Goal: Task Accomplishment & Management: Use online tool/utility

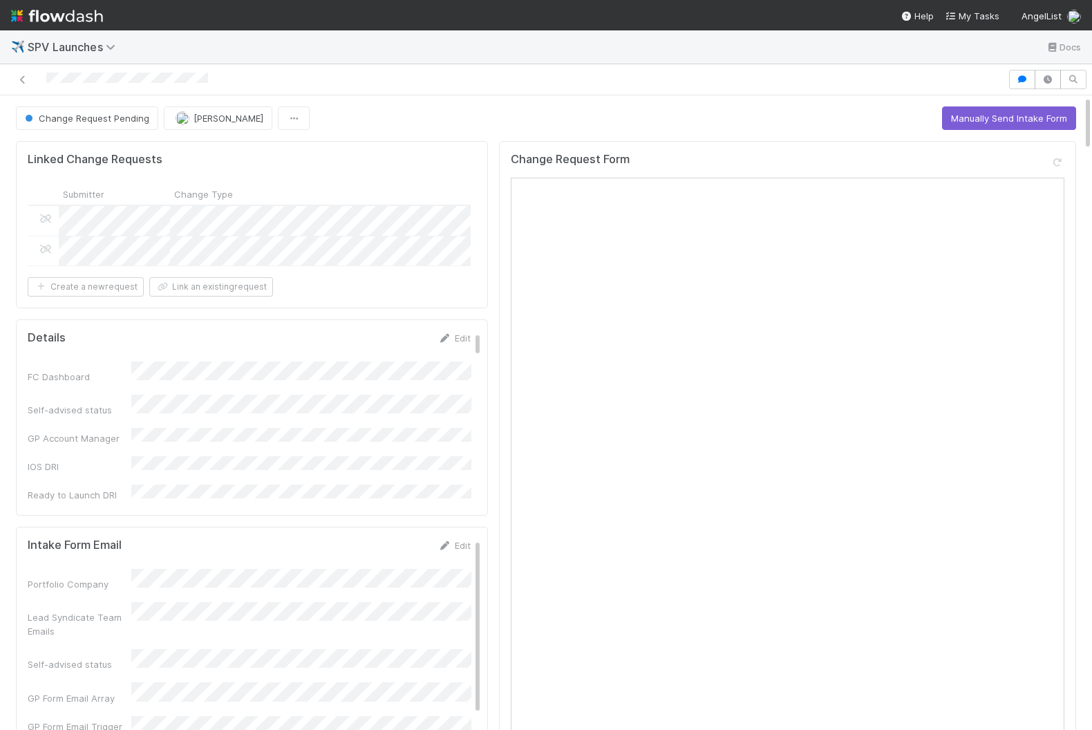
click at [82, 6] on img at bounding box center [57, 16] width 92 height 24
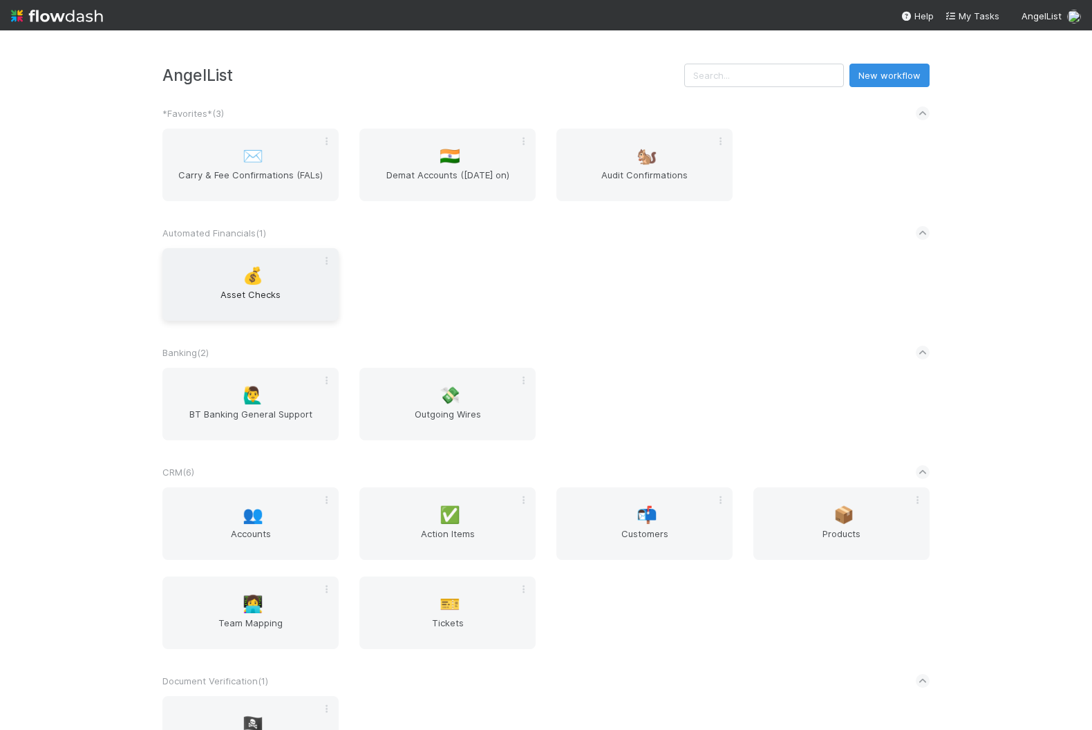
scroll to position [1494, 0]
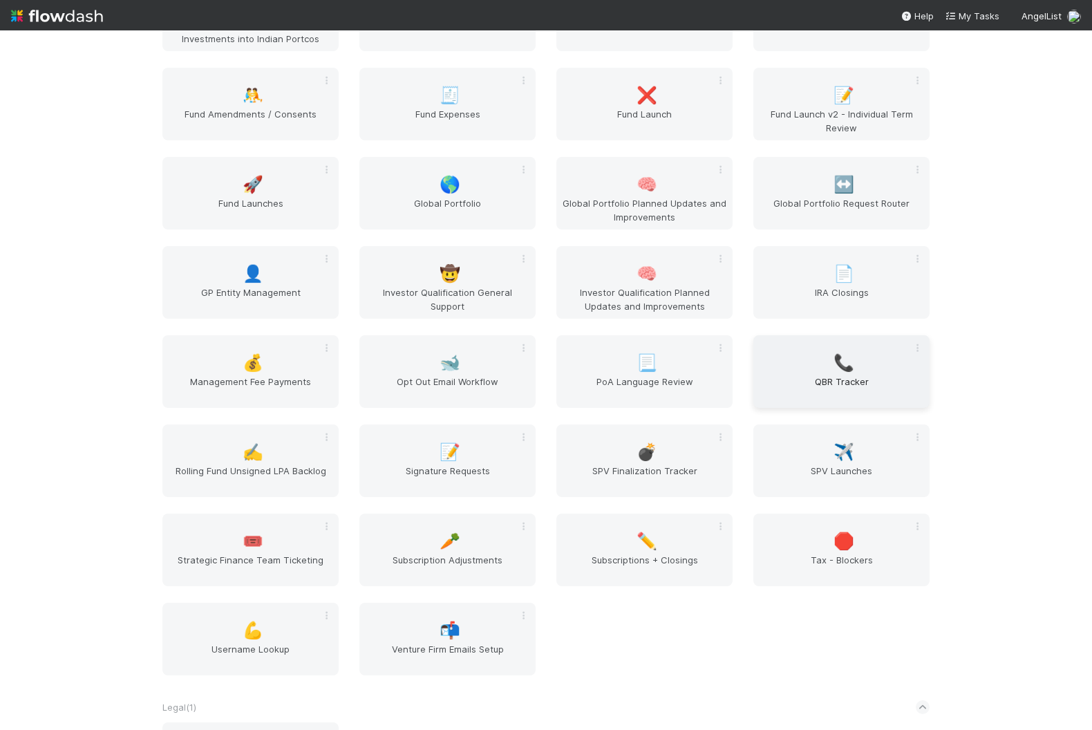
click at [819, 348] on div "📞 QBR Tracker" at bounding box center [841, 371] width 176 height 73
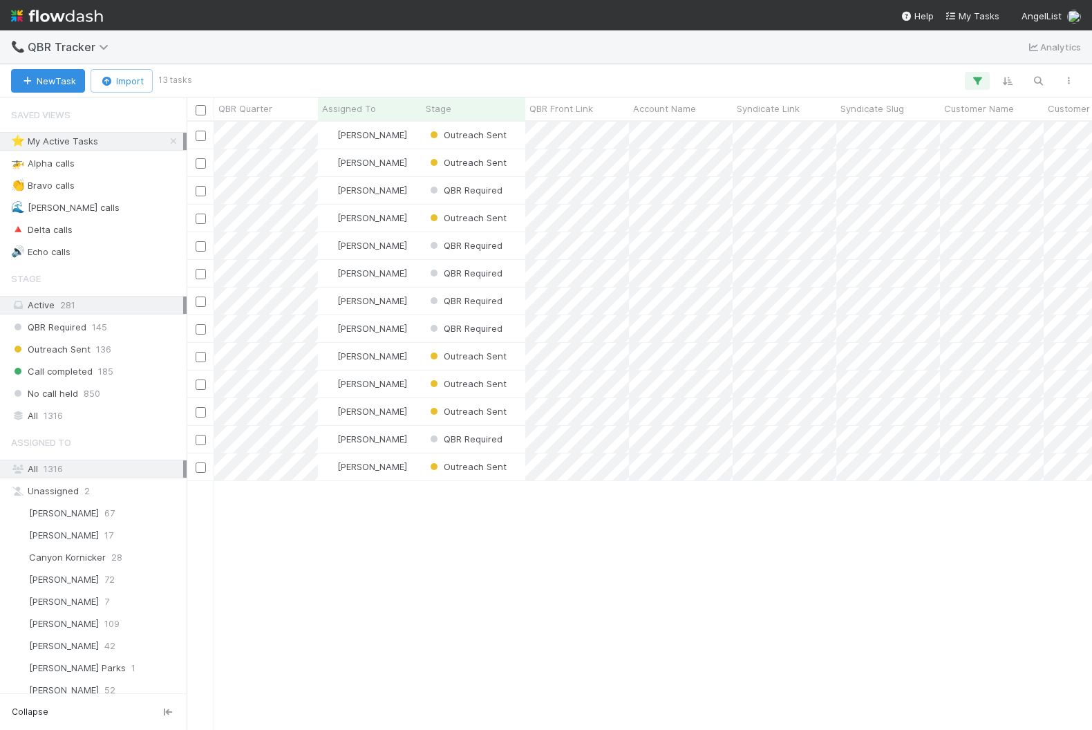
scroll to position [608, 905]
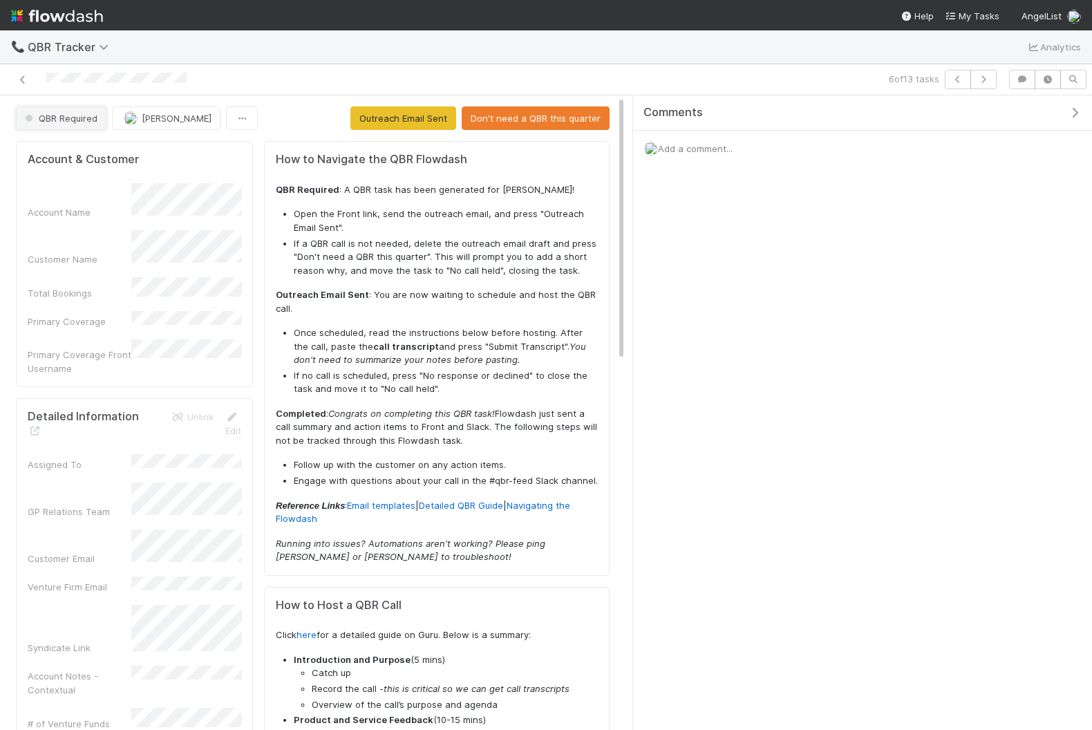
click at [55, 116] on span "QBR Required" at bounding box center [59, 118] width 75 height 11
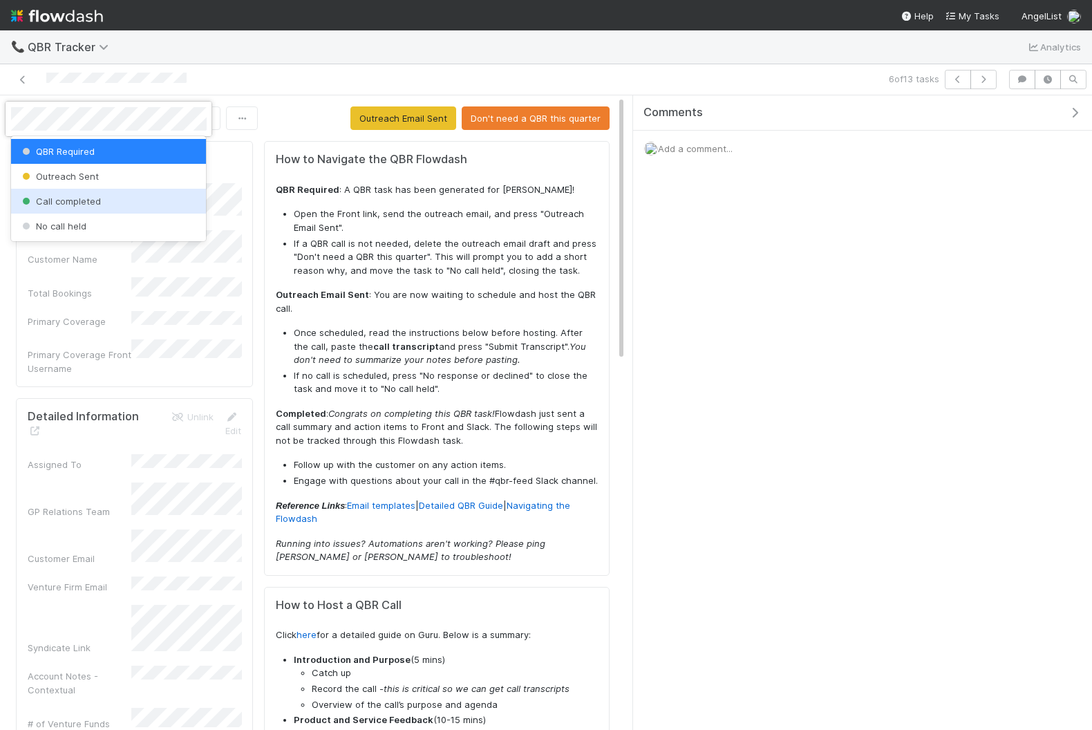
click at [75, 198] on span "Call completed" at bounding box center [60, 201] width 82 height 11
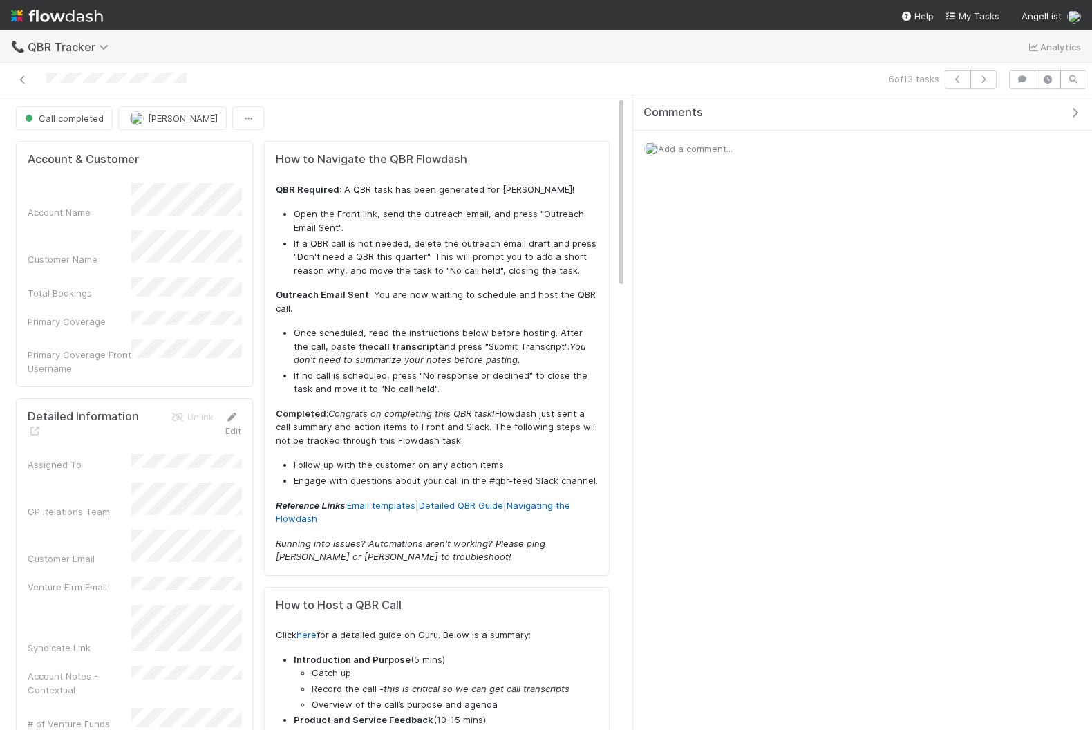
click at [230, 411] on link "Edit" at bounding box center [233, 423] width 17 height 25
click at [219, 410] on button "Save" at bounding box center [215, 422] width 39 height 24
click at [1072, 111] on icon "button" at bounding box center [1075, 112] width 14 height 11
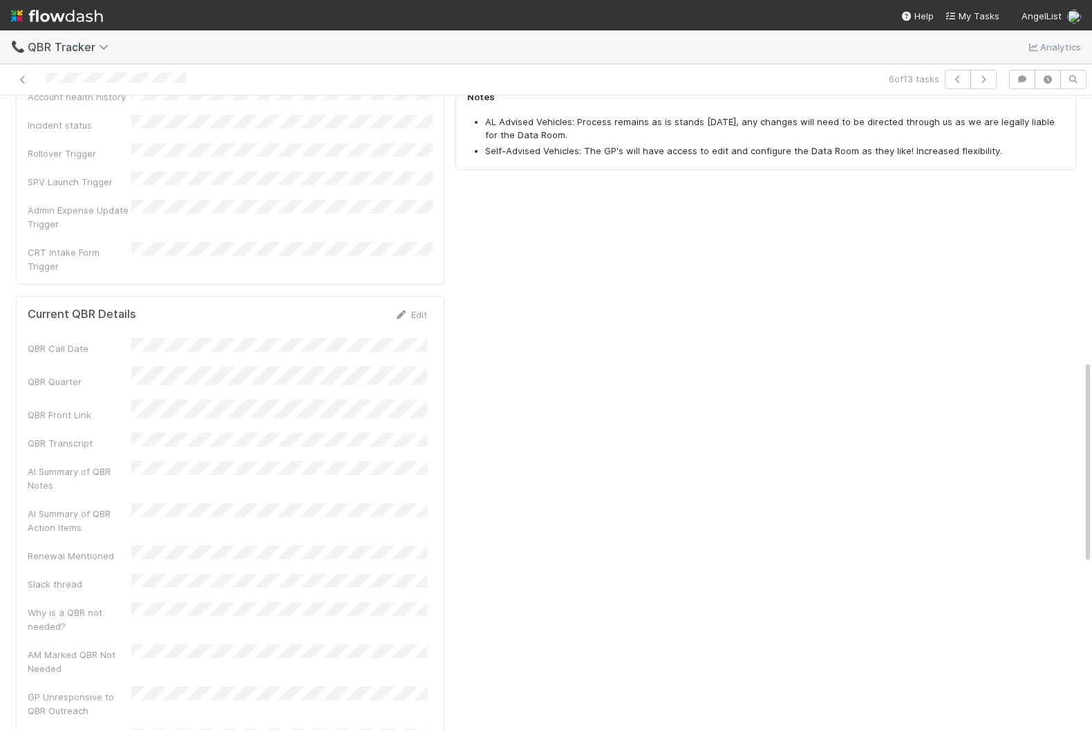
scroll to position [825, 0]
click at [412, 308] on link "Edit" at bounding box center [411, 313] width 32 height 11
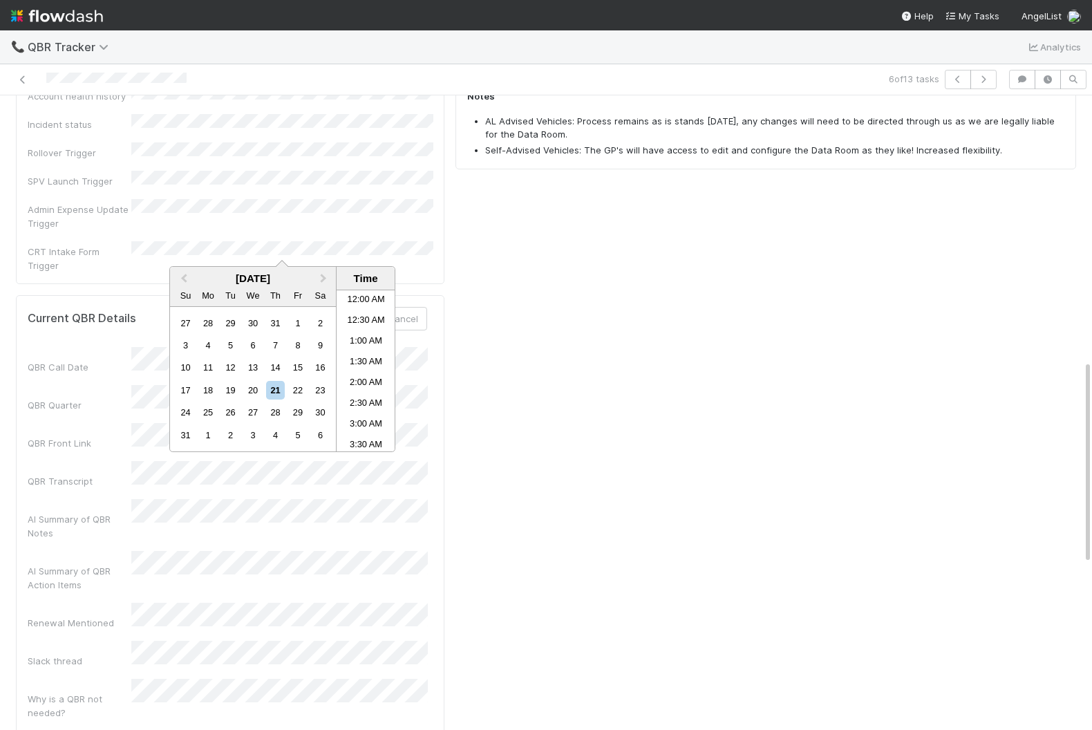
scroll to position [489, 0]
click at [250, 395] on div "20" at bounding box center [252, 390] width 19 height 19
click at [501, 334] on div "How to Navigate the QBR Flowdash QBR Required : A QBR task has been generated f…" at bounding box center [766, 111] width 632 height 1601
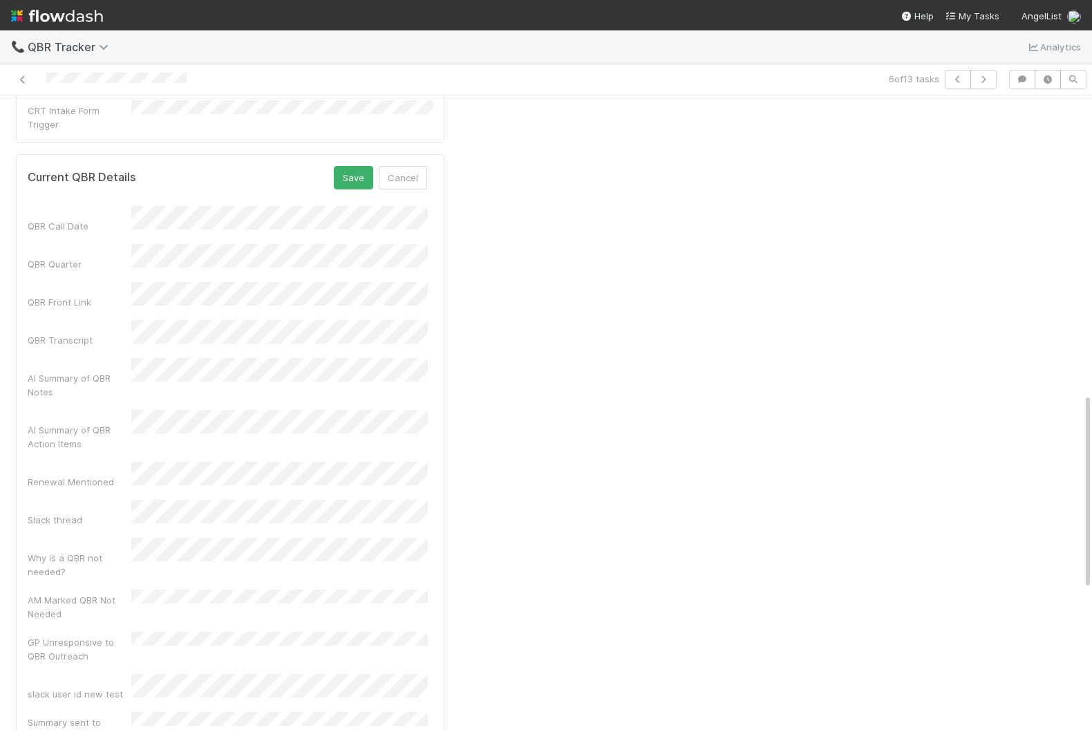
scroll to position [964, 0]
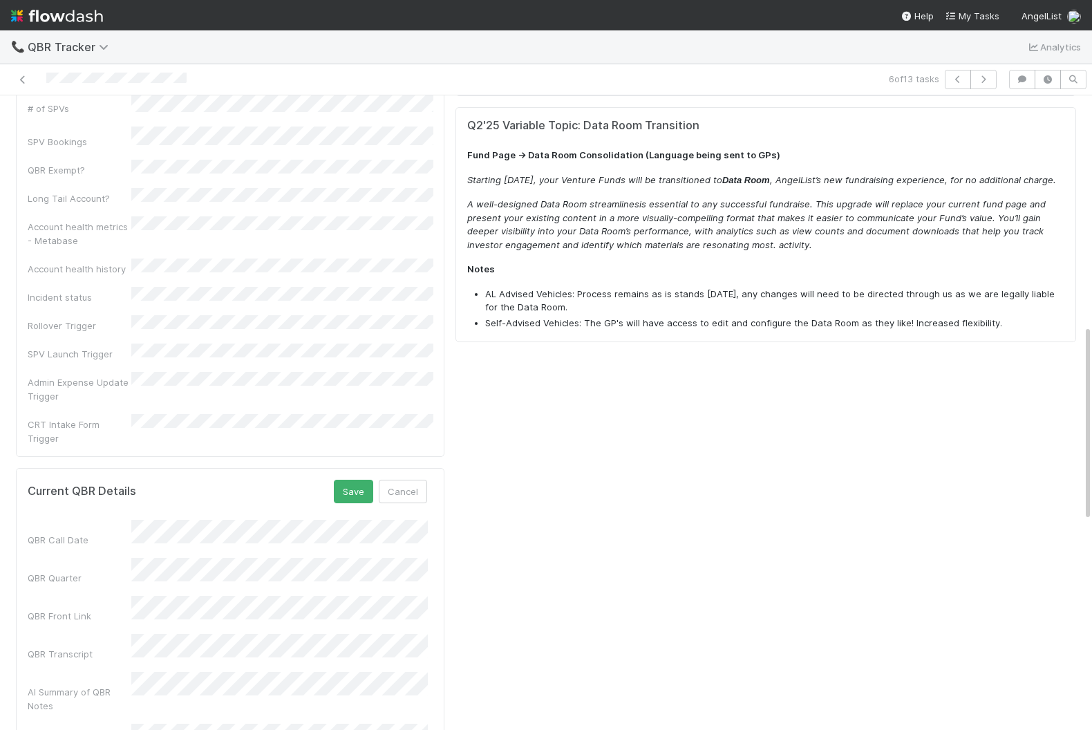
scroll to position [581, 0]
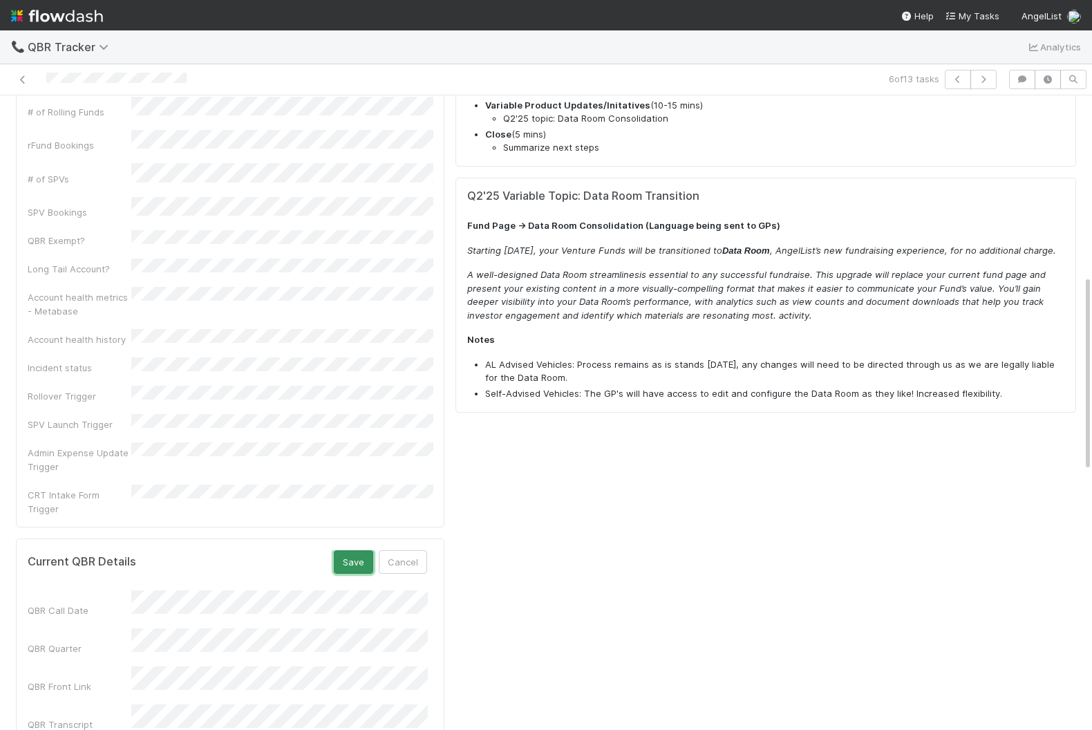
click at [350, 550] on button "Save" at bounding box center [353, 562] width 39 height 24
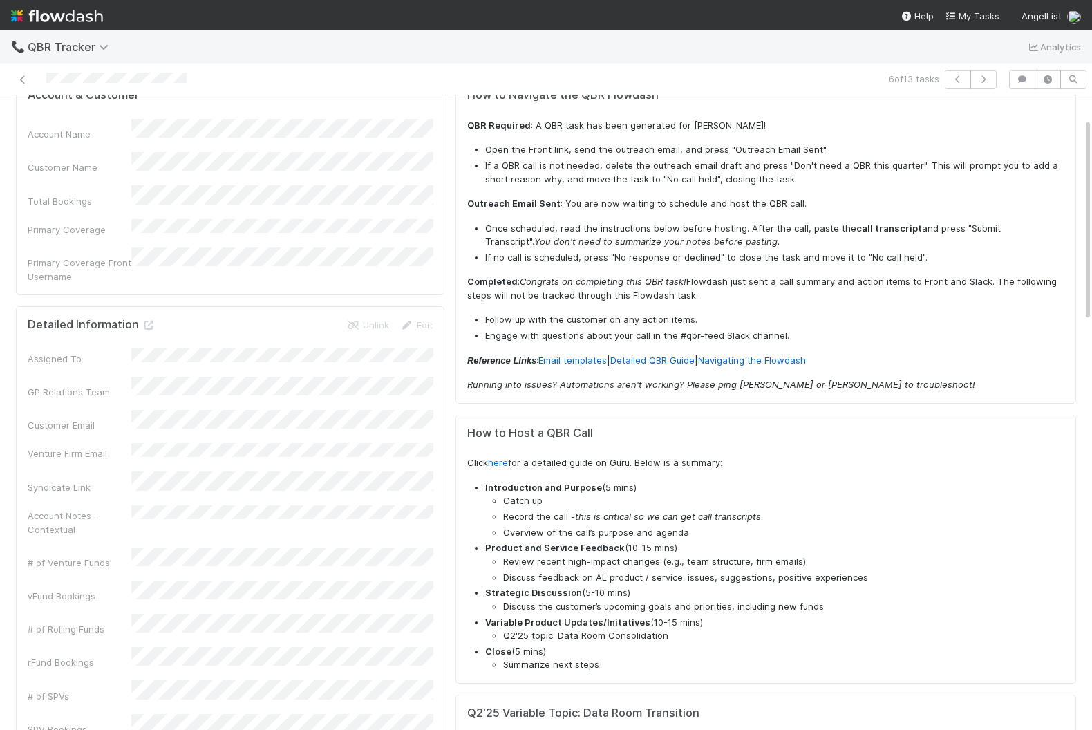
scroll to position [0, 0]
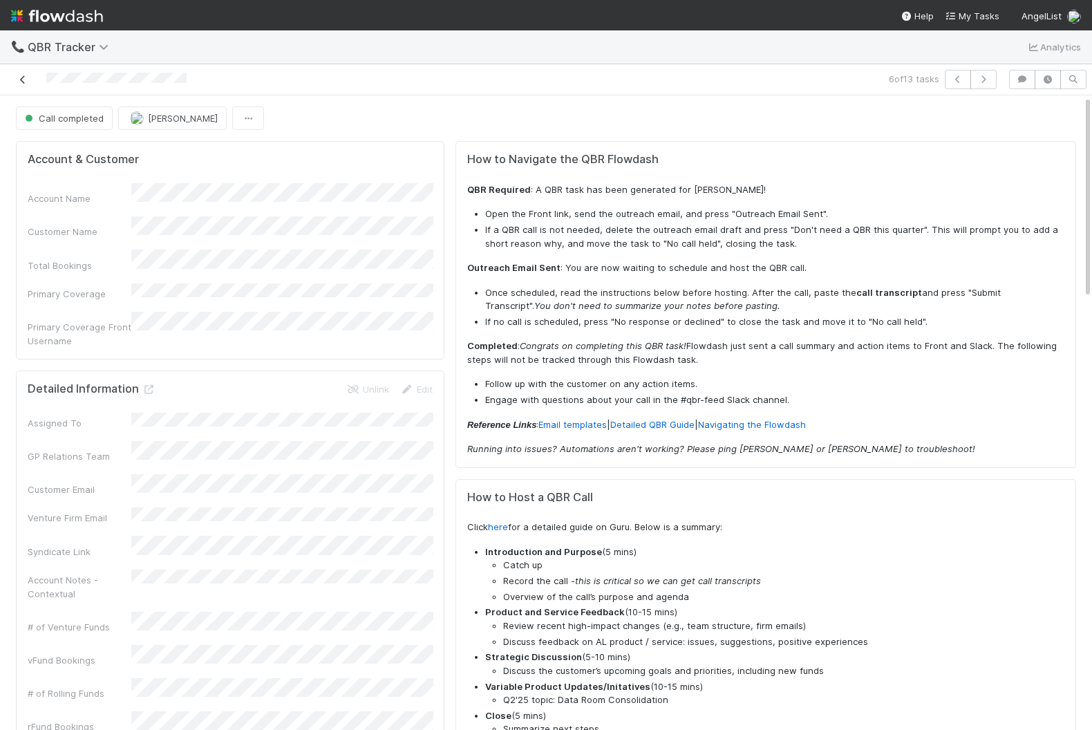
click at [17, 79] on icon at bounding box center [23, 79] width 14 height 9
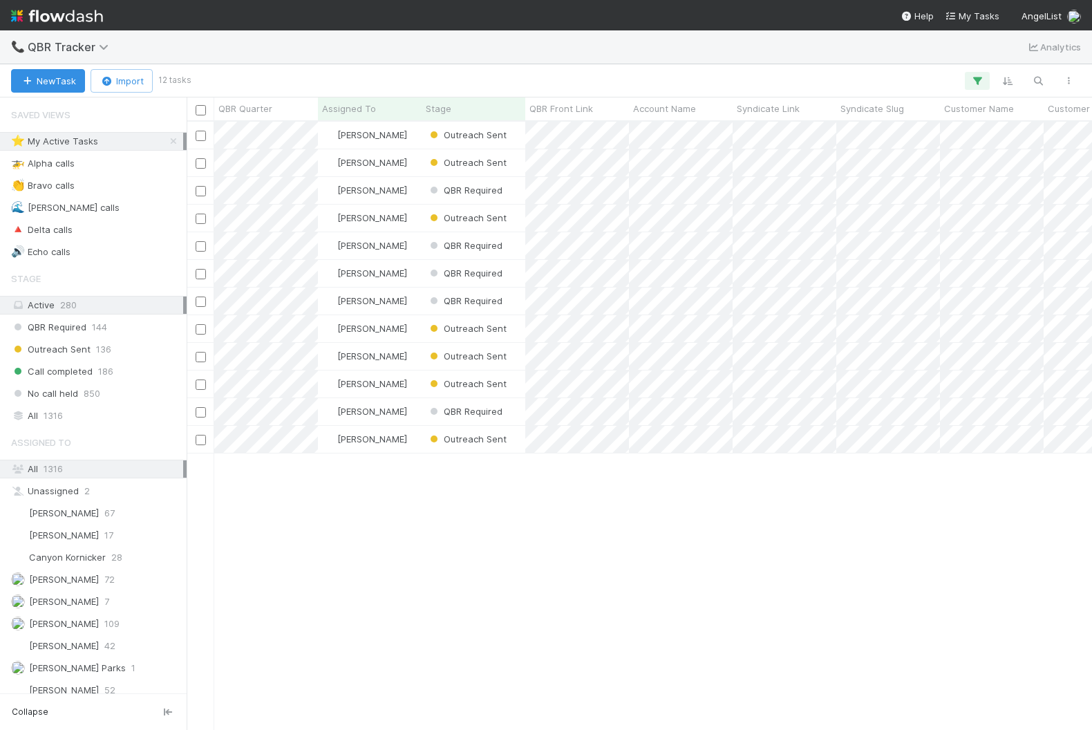
scroll to position [608, 905]
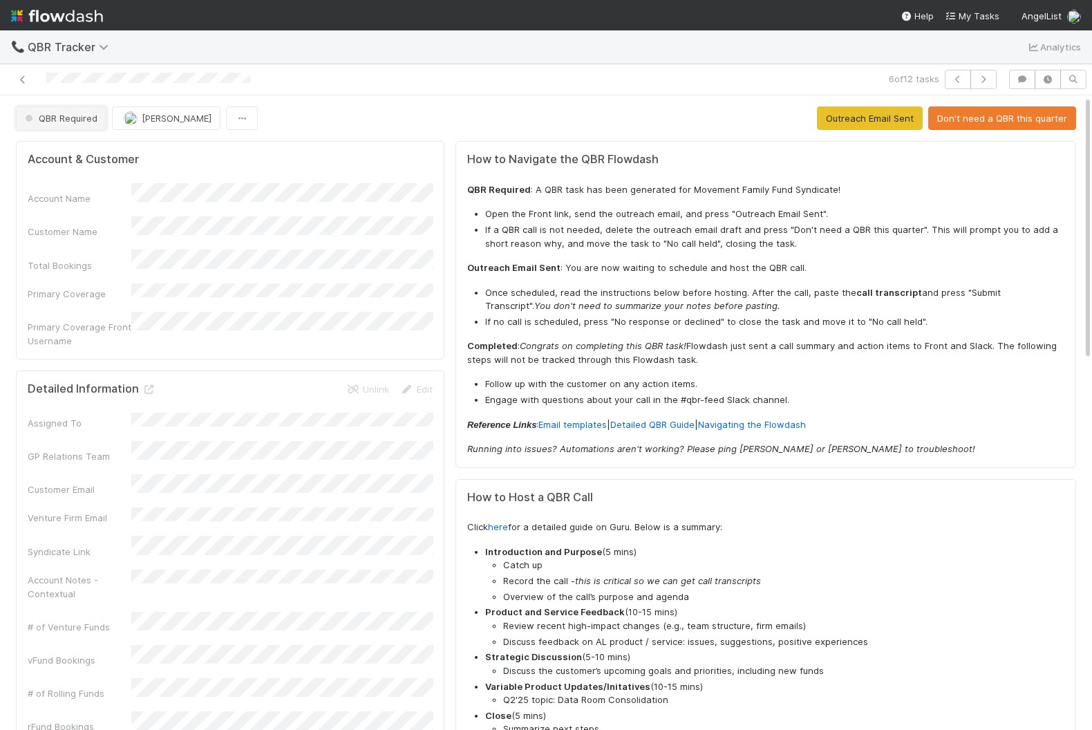
click at [32, 116] on span "button" at bounding box center [29, 118] width 7 height 7
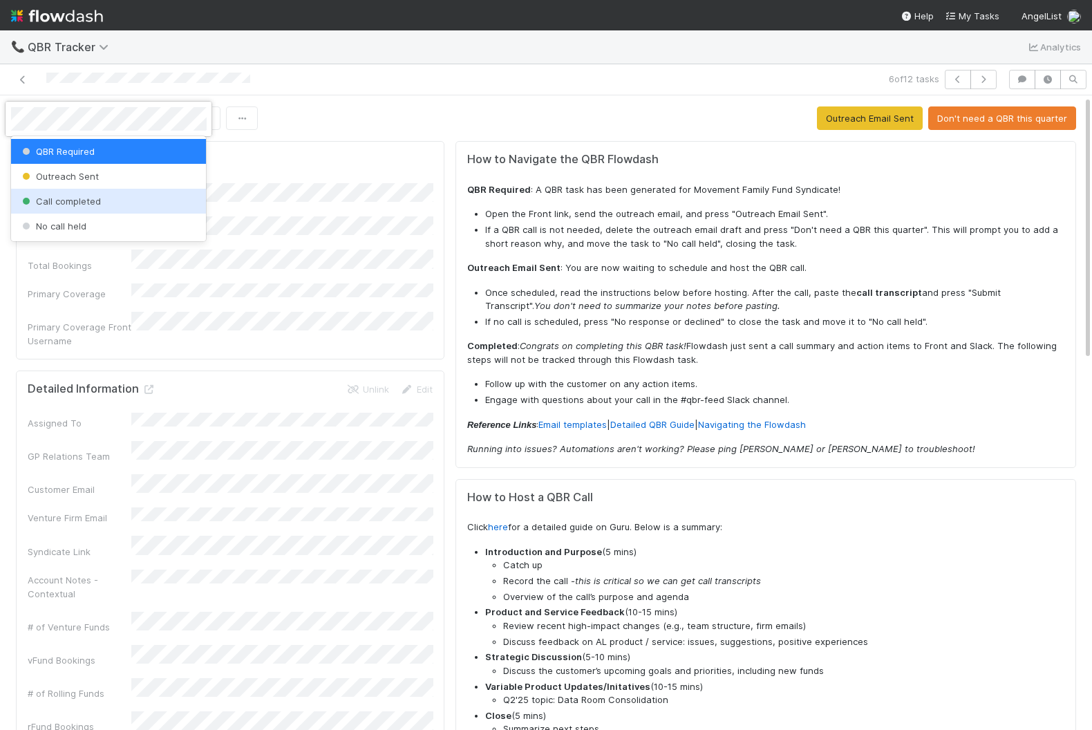
click at [61, 197] on span "Call completed" at bounding box center [60, 201] width 82 height 11
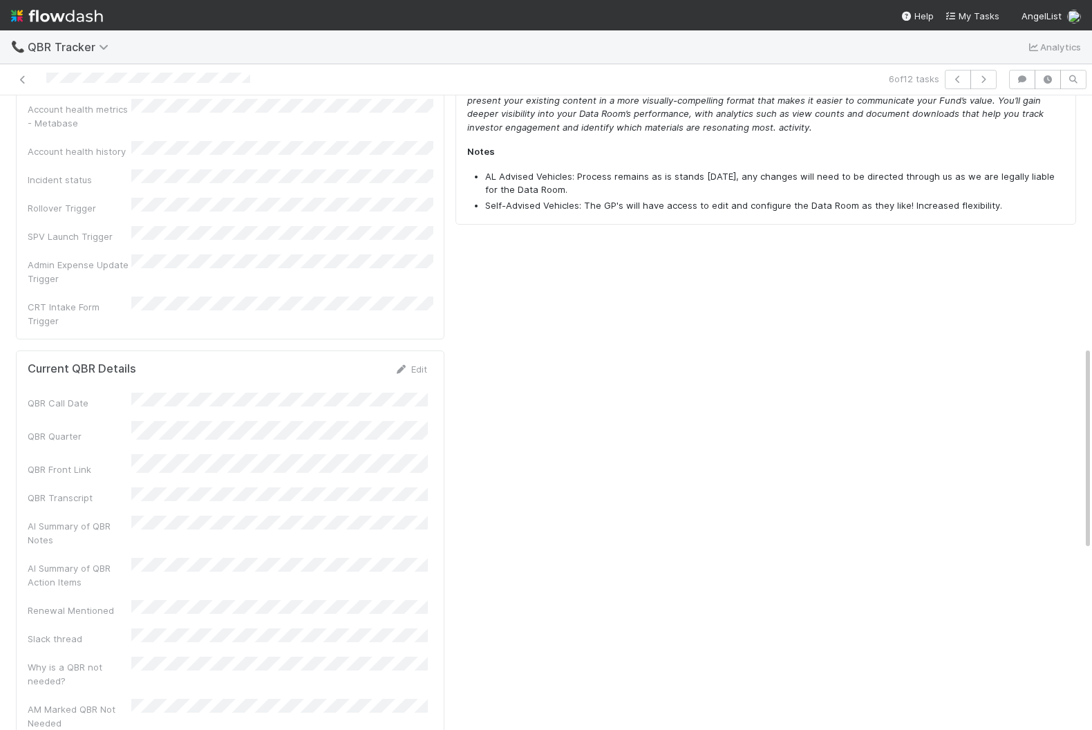
scroll to position [783, 0]
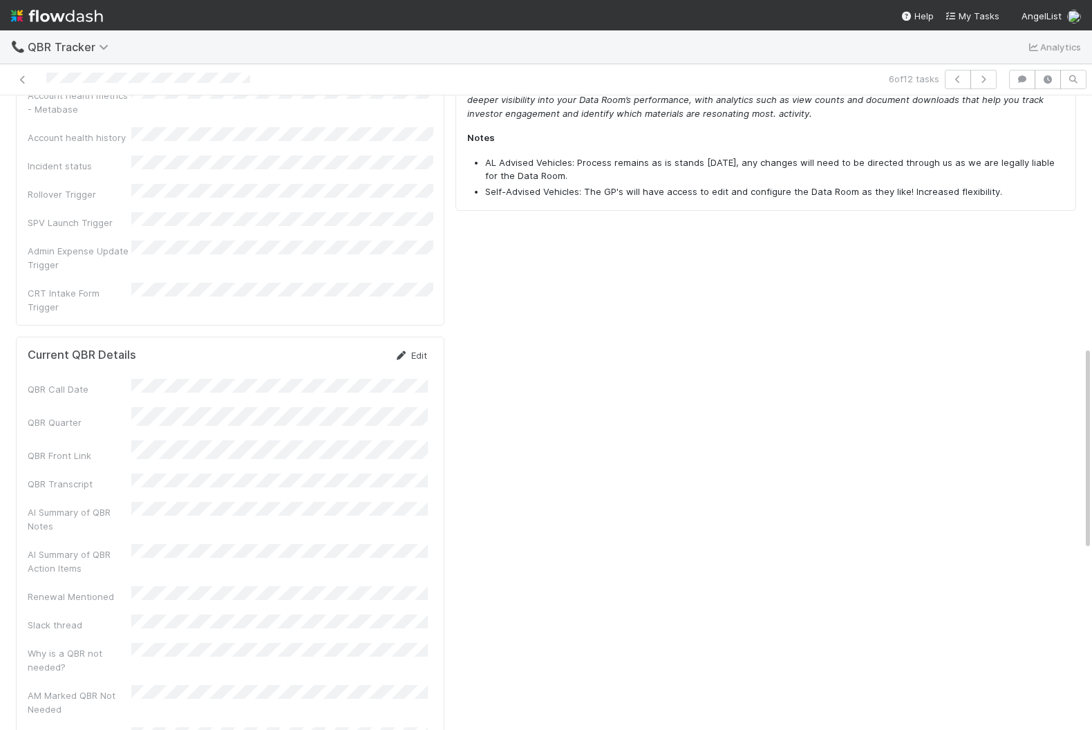
click at [413, 350] on link "Edit" at bounding box center [411, 355] width 32 height 11
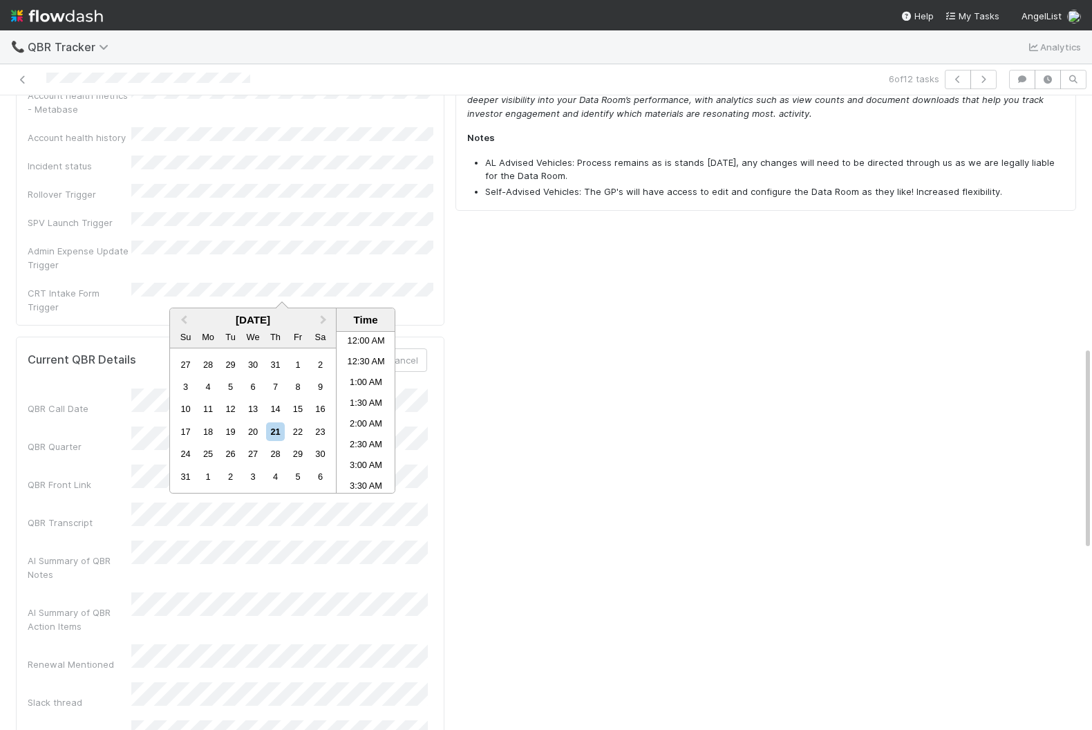
scroll to position [489, 0]
click at [254, 433] on div "20" at bounding box center [252, 431] width 19 height 19
click at [454, 413] on div "How to Navigate the QBR Flowdash QBR Required : A QBR task has been generated f…" at bounding box center [766, 152] width 632 height 1601
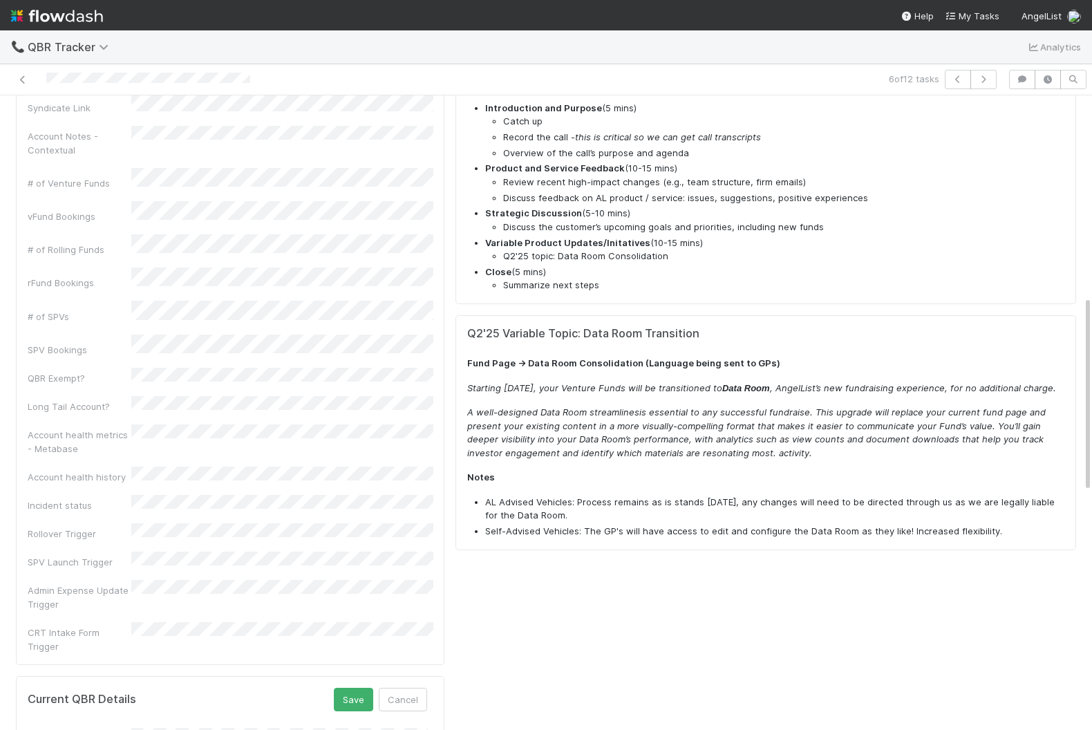
scroll to position [409, 0]
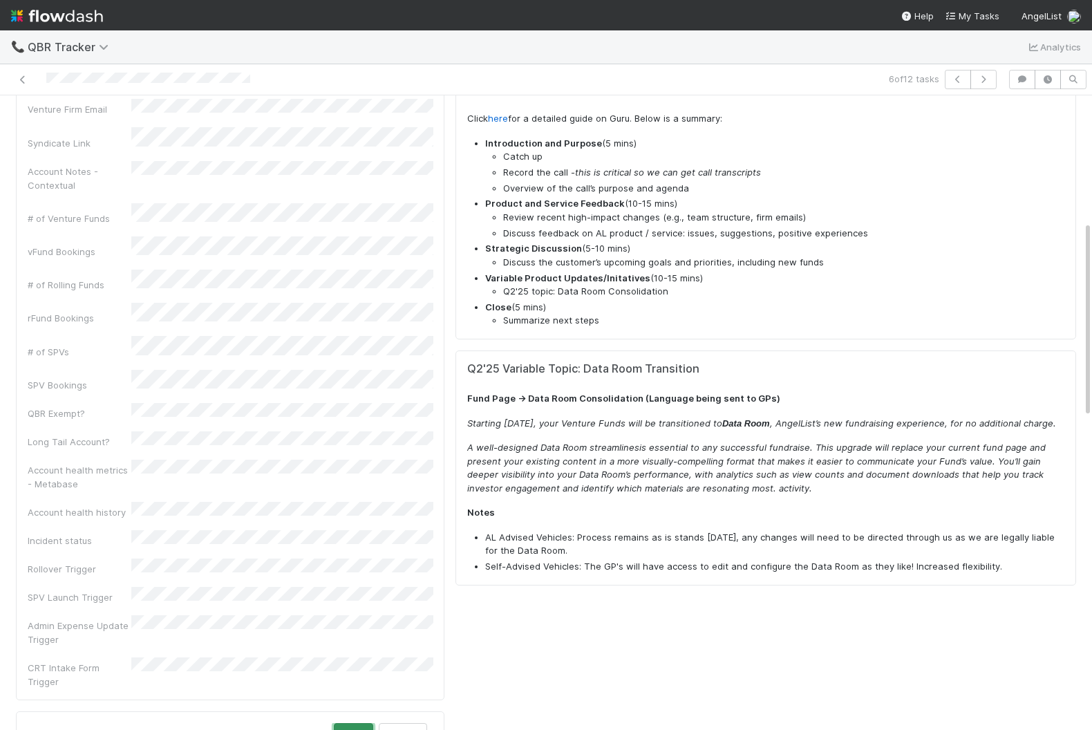
click at [351, 723] on button "Save" at bounding box center [353, 735] width 39 height 24
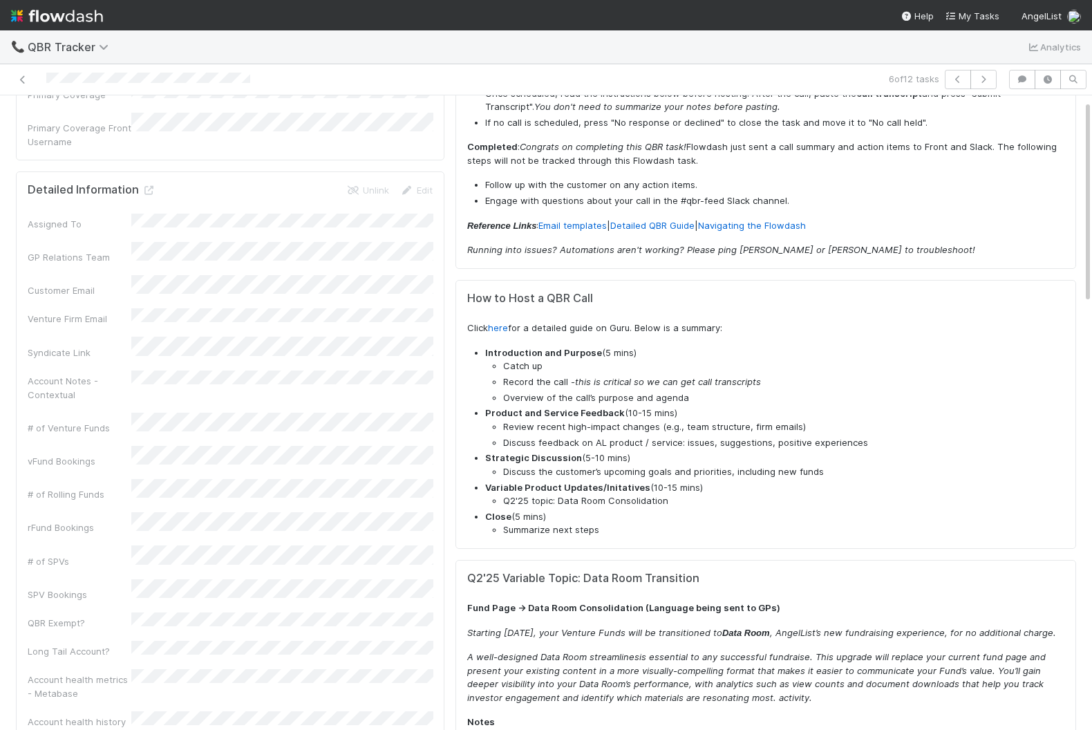
scroll to position [0, 0]
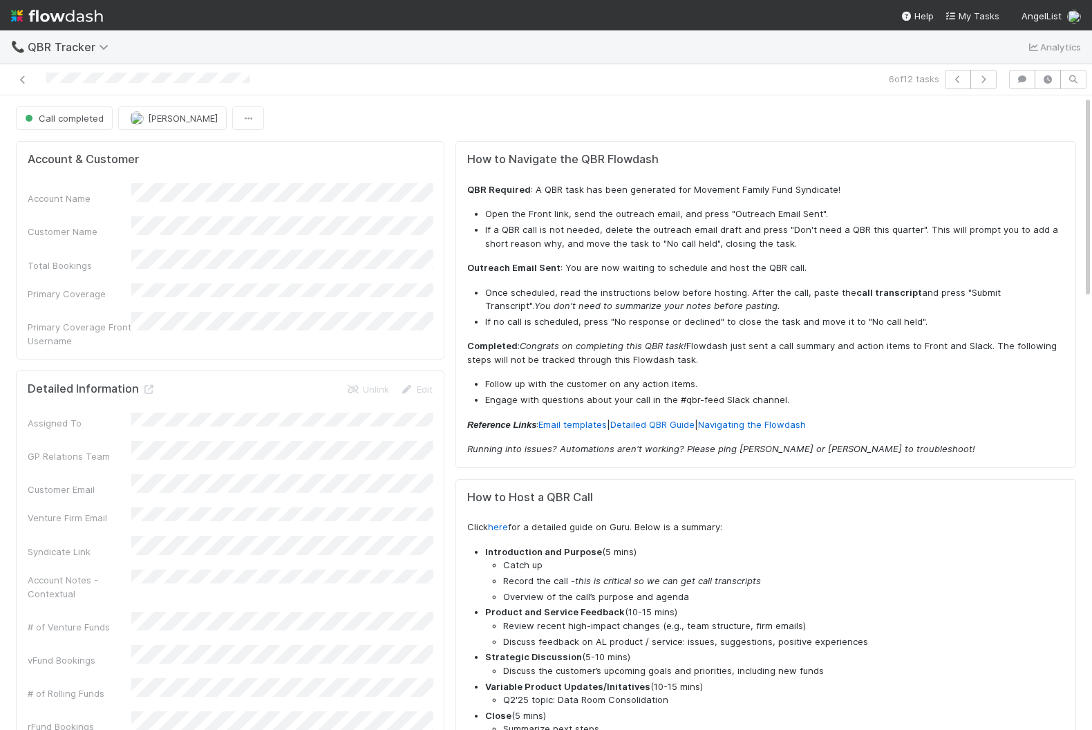
click at [28, 86] on div at bounding box center [256, 79] width 501 height 19
click at [23, 83] on icon at bounding box center [23, 79] width 14 height 9
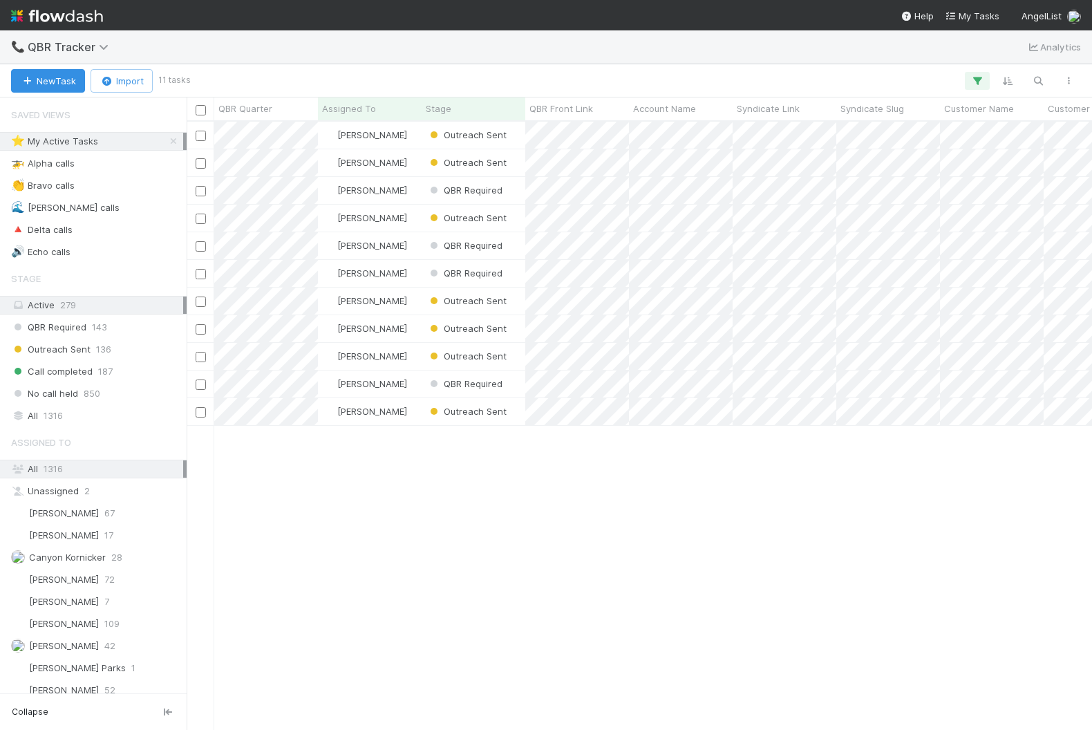
scroll to position [608, 905]
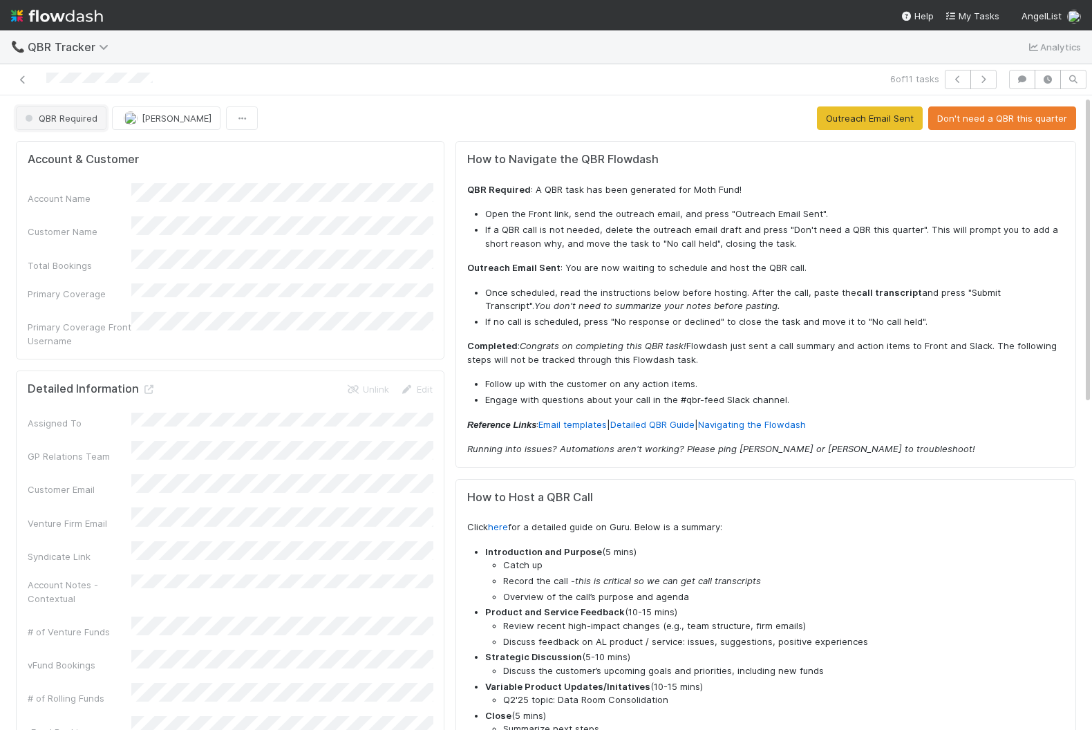
click at [79, 113] on span "QBR Required" at bounding box center [59, 118] width 75 height 11
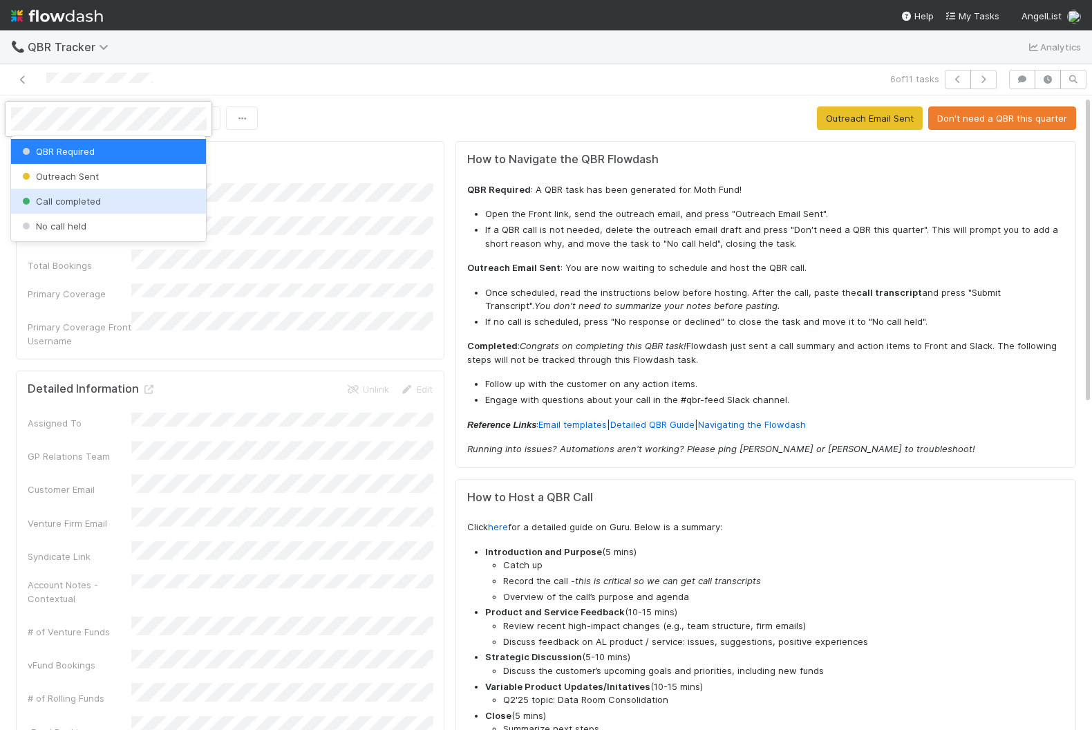
click at [103, 190] on div "Call completed" at bounding box center [109, 201] width 196 height 25
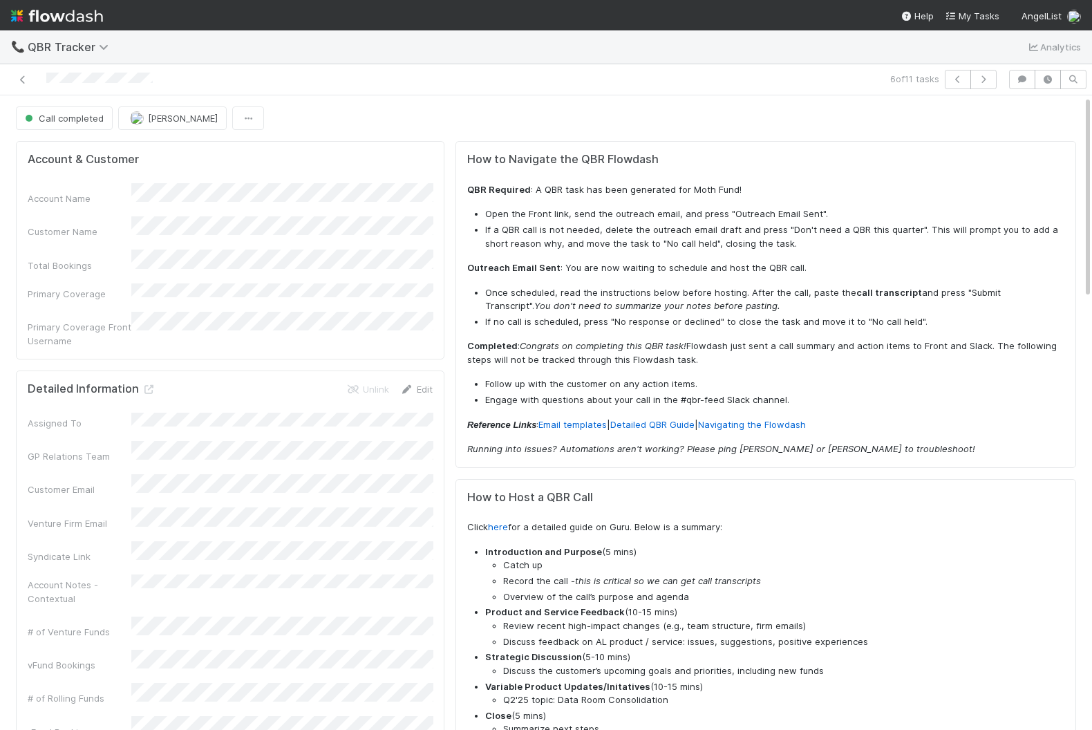
click at [409, 384] on link "Edit" at bounding box center [416, 389] width 32 height 11
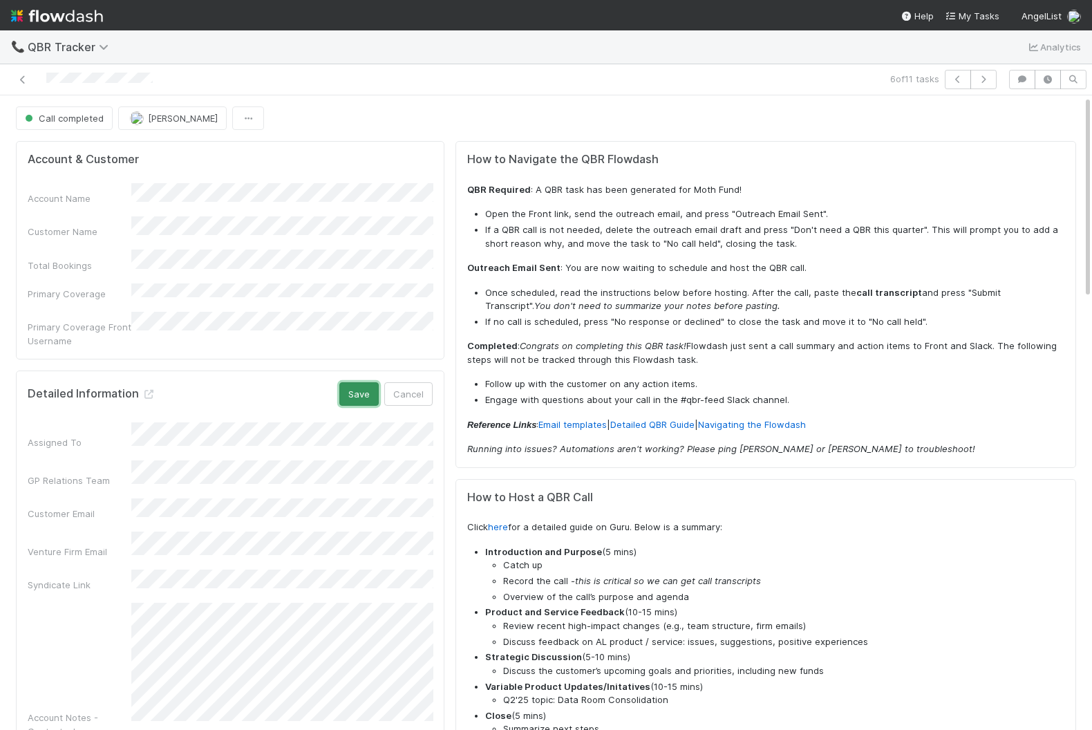
click at [358, 382] on button "Save" at bounding box center [358, 394] width 39 height 24
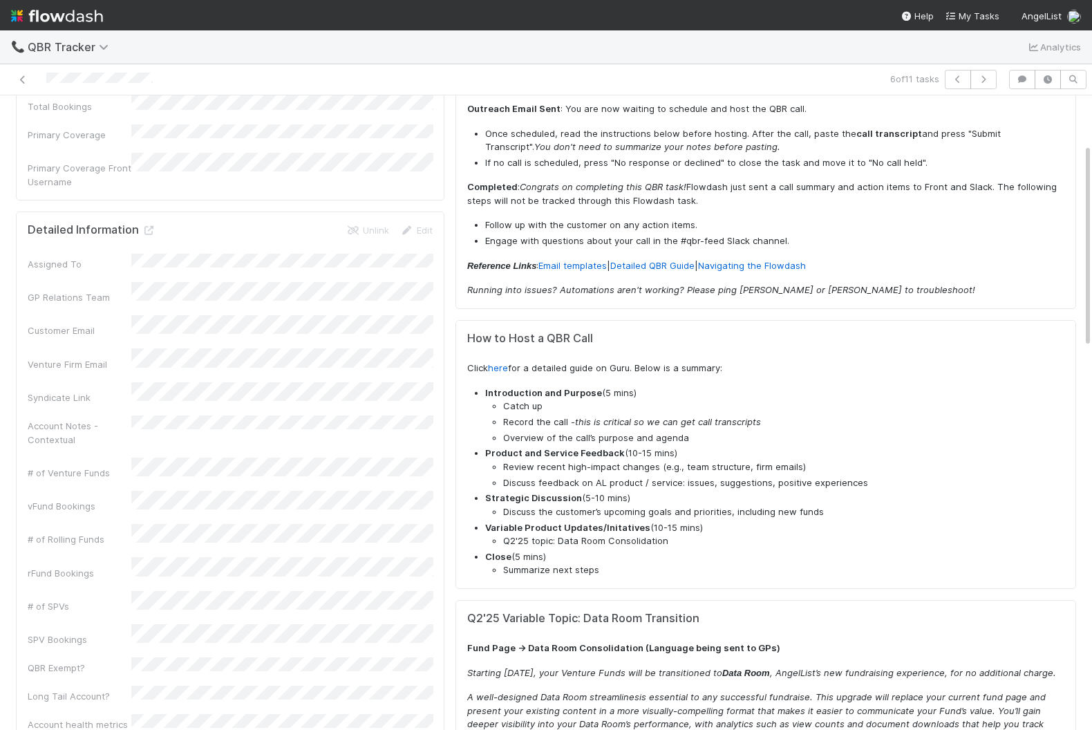
scroll to position [152, 0]
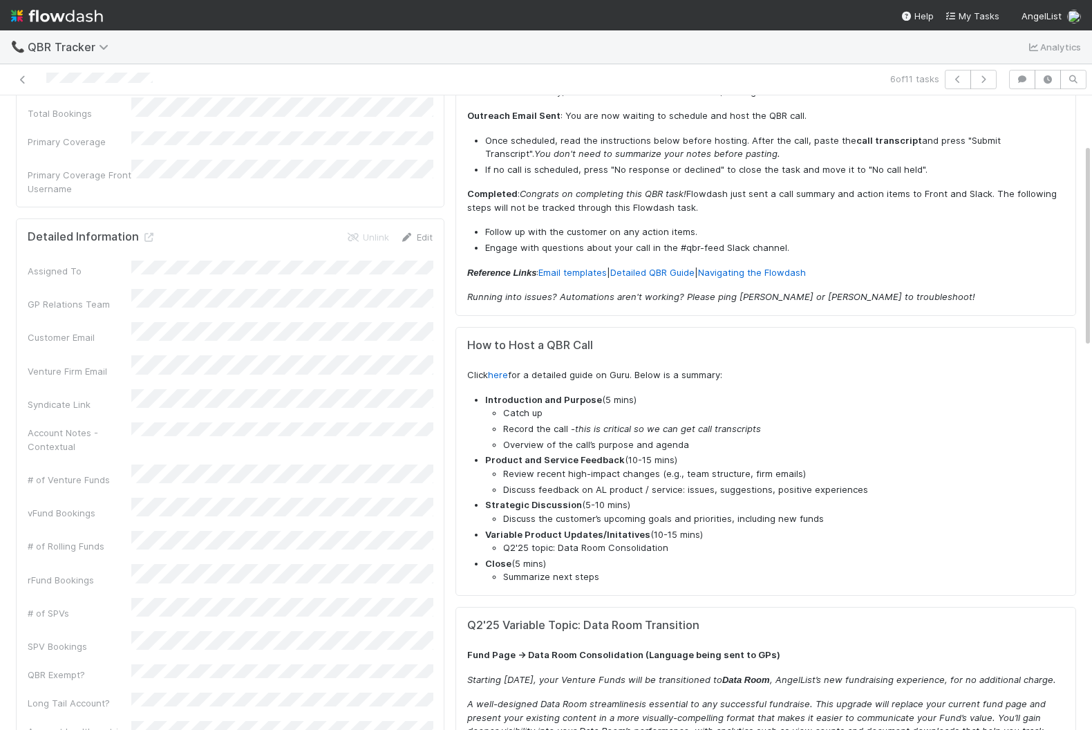
click at [429, 232] on link "Edit" at bounding box center [416, 237] width 32 height 11
click at [367, 230] on button "Save" at bounding box center [358, 242] width 39 height 24
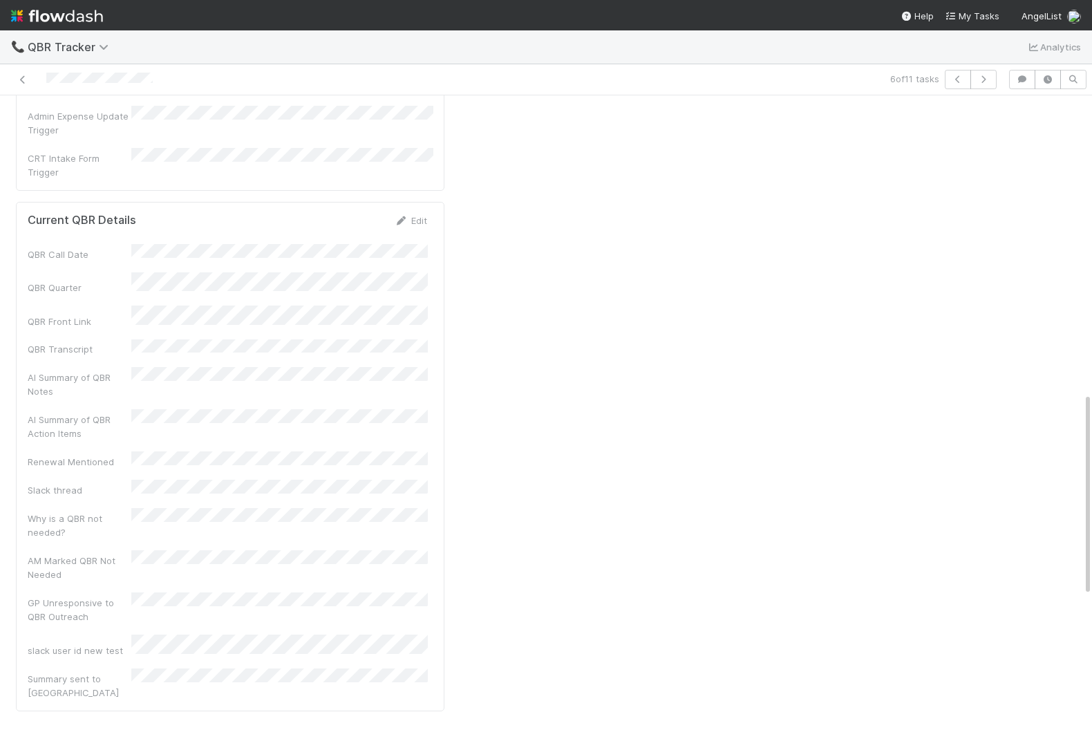
scroll to position [866, 0]
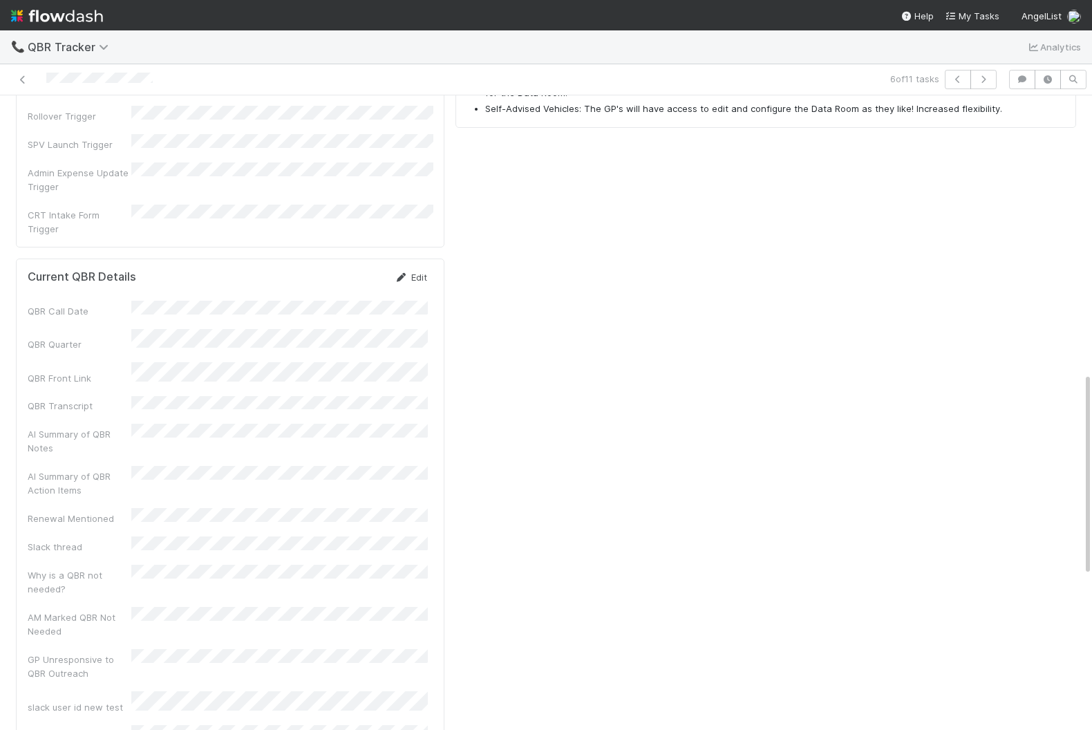
click at [423, 272] on link "Edit" at bounding box center [411, 277] width 32 height 11
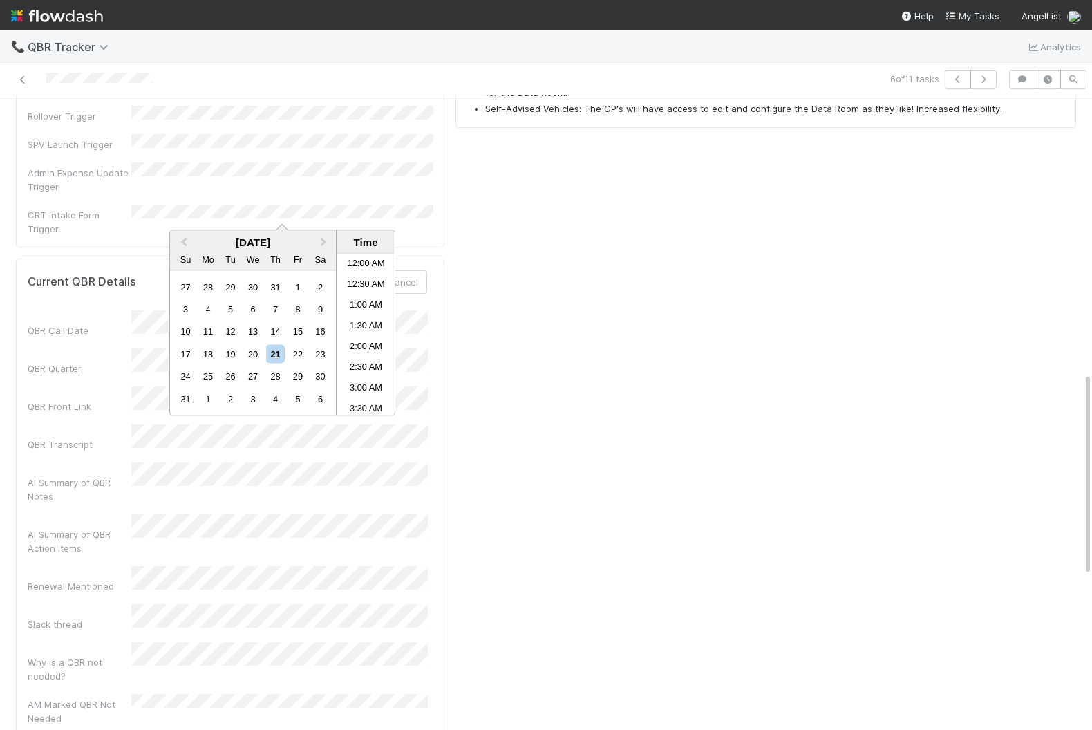
scroll to position [510, 0]
click at [229, 333] on div "12" at bounding box center [230, 331] width 19 height 19
click at [301, 270] on div "Current QBR Details Save Cancel" at bounding box center [228, 282] width 400 height 24
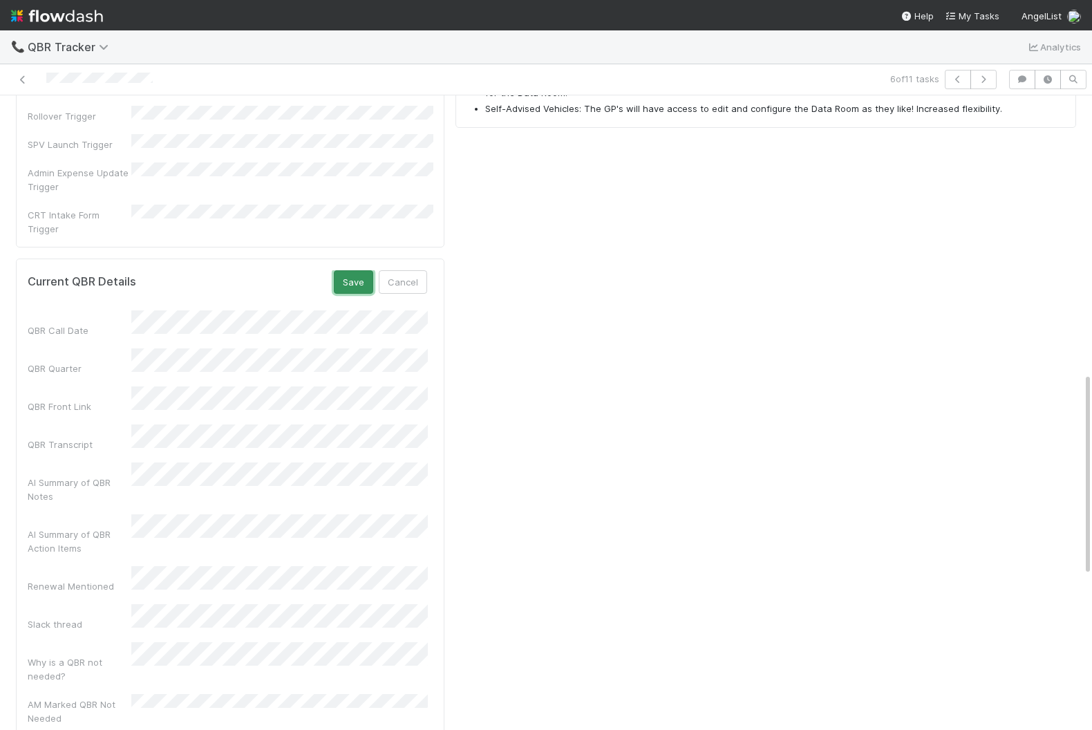
click at [371, 270] on button "Save" at bounding box center [353, 282] width 39 height 24
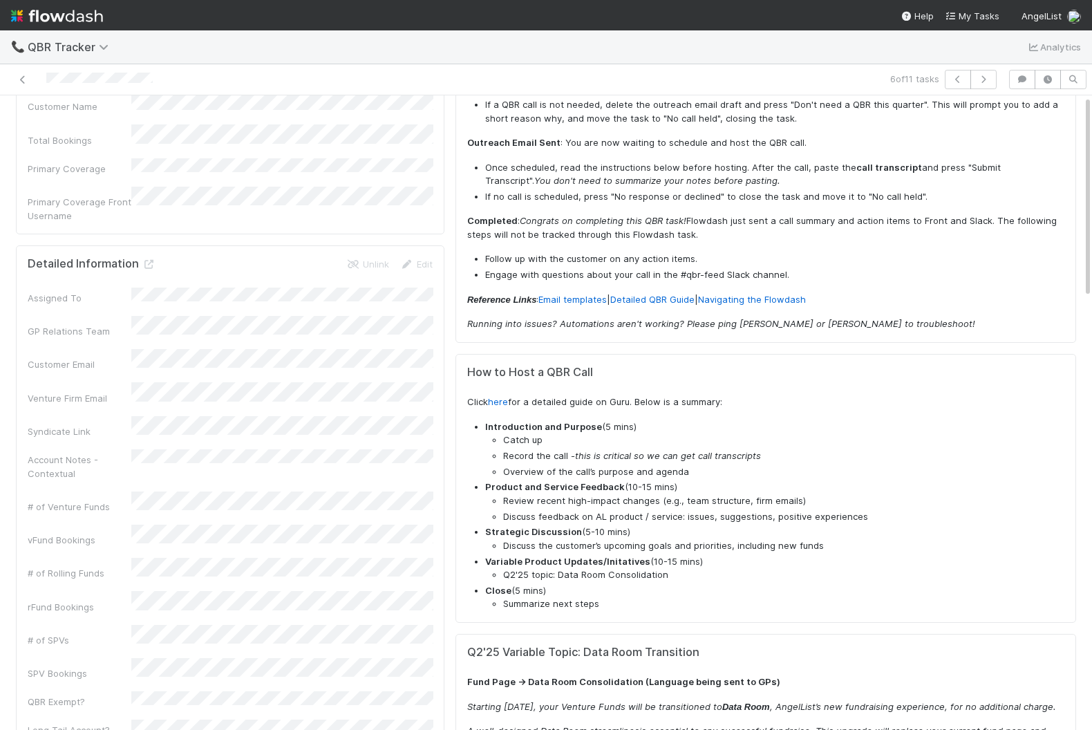
scroll to position [0, 0]
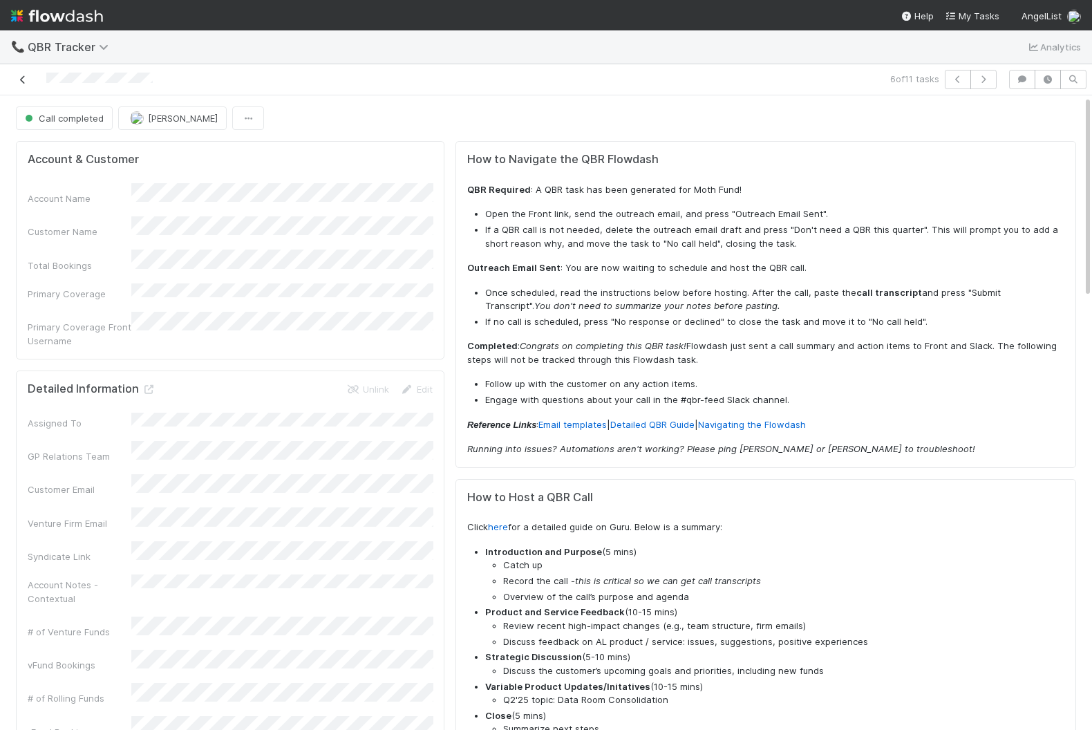
click at [17, 82] on icon at bounding box center [23, 79] width 14 height 9
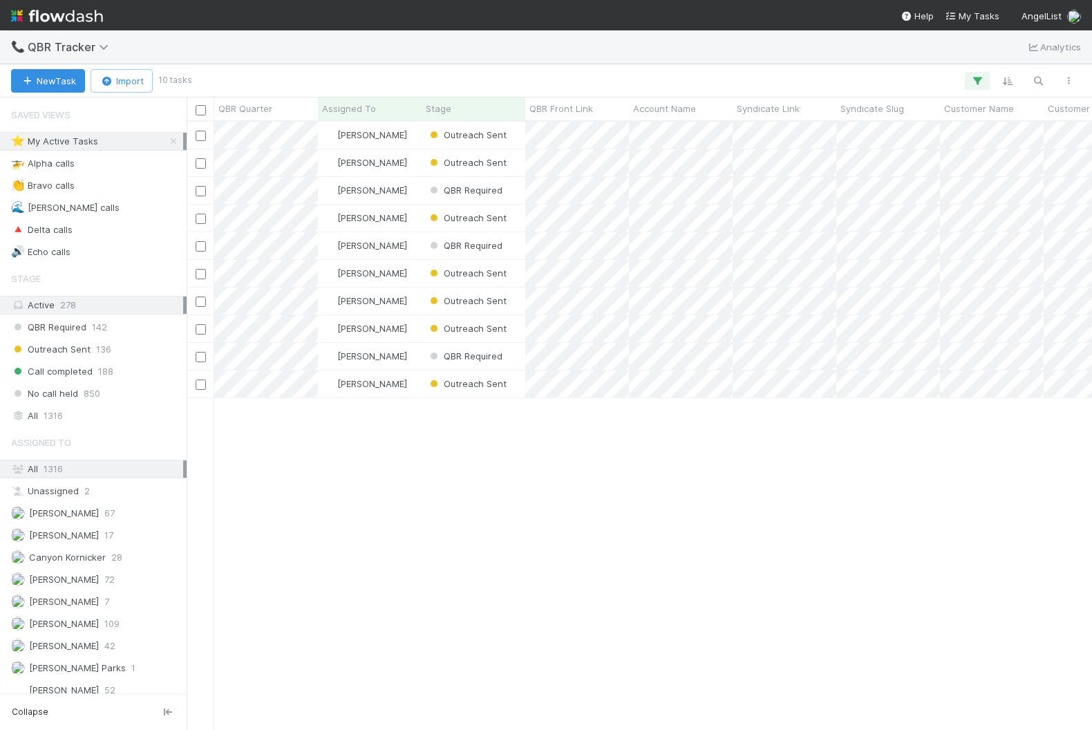
scroll to position [608, 905]
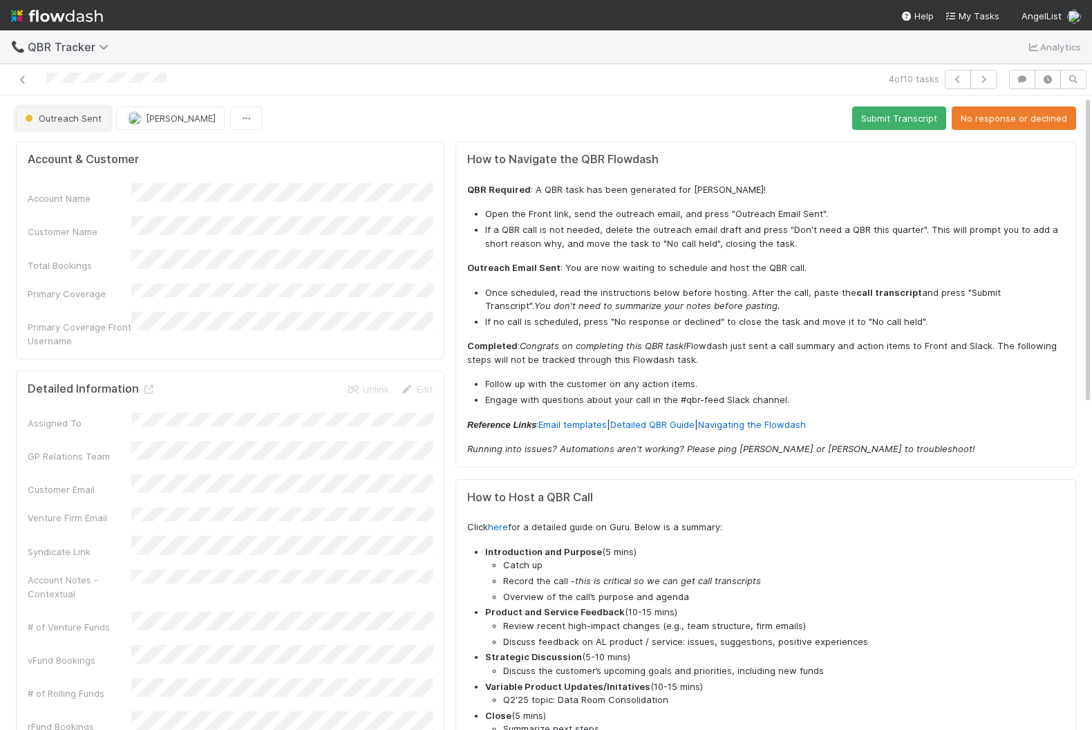
click at [85, 121] on span "Outreach Sent" at bounding box center [61, 118] width 79 height 11
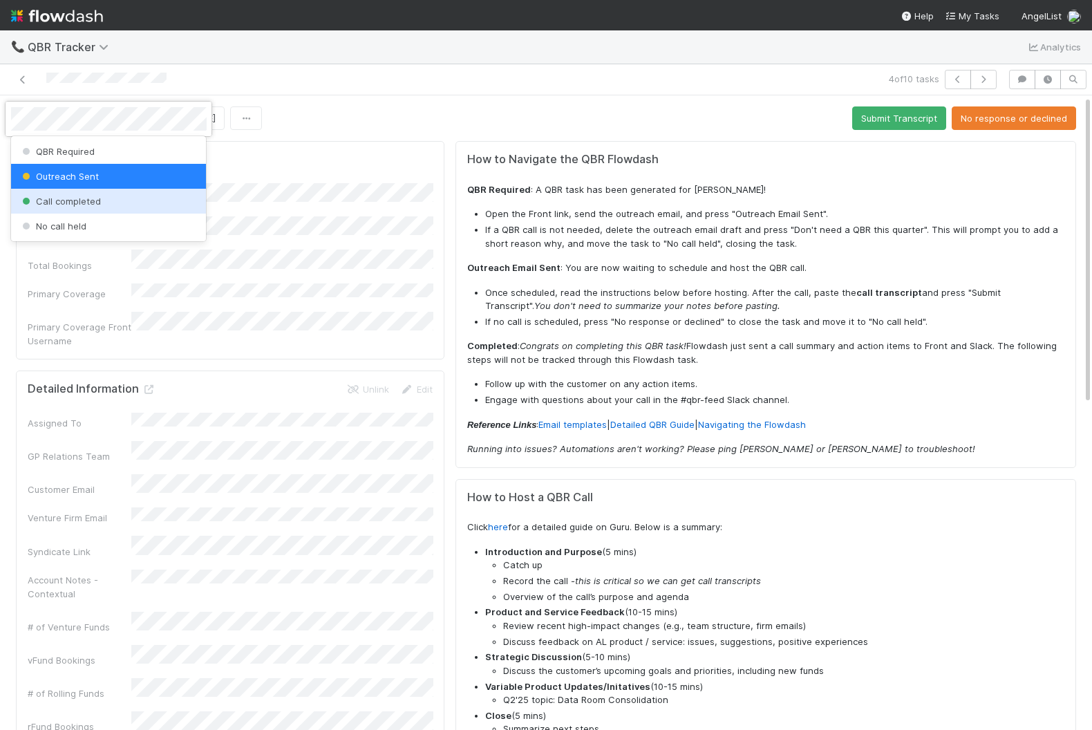
click at [98, 200] on span "Call completed" at bounding box center [60, 201] width 82 height 11
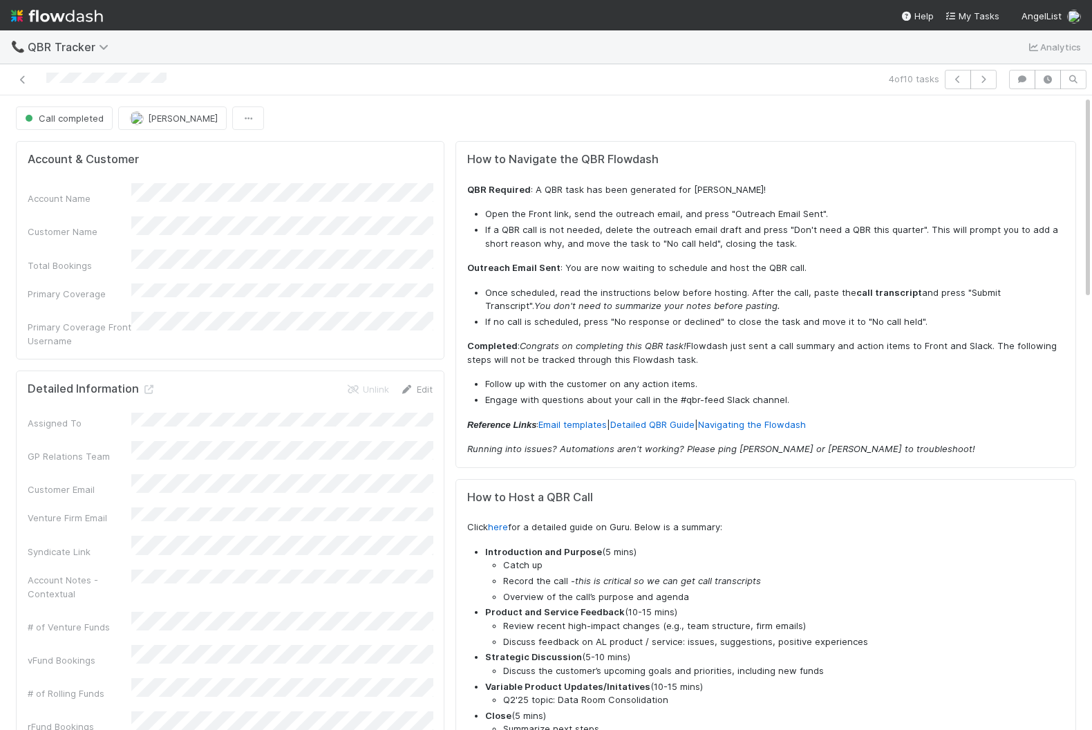
click at [422, 384] on link "Edit" at bounding box center [416, 389] width 32 height 11
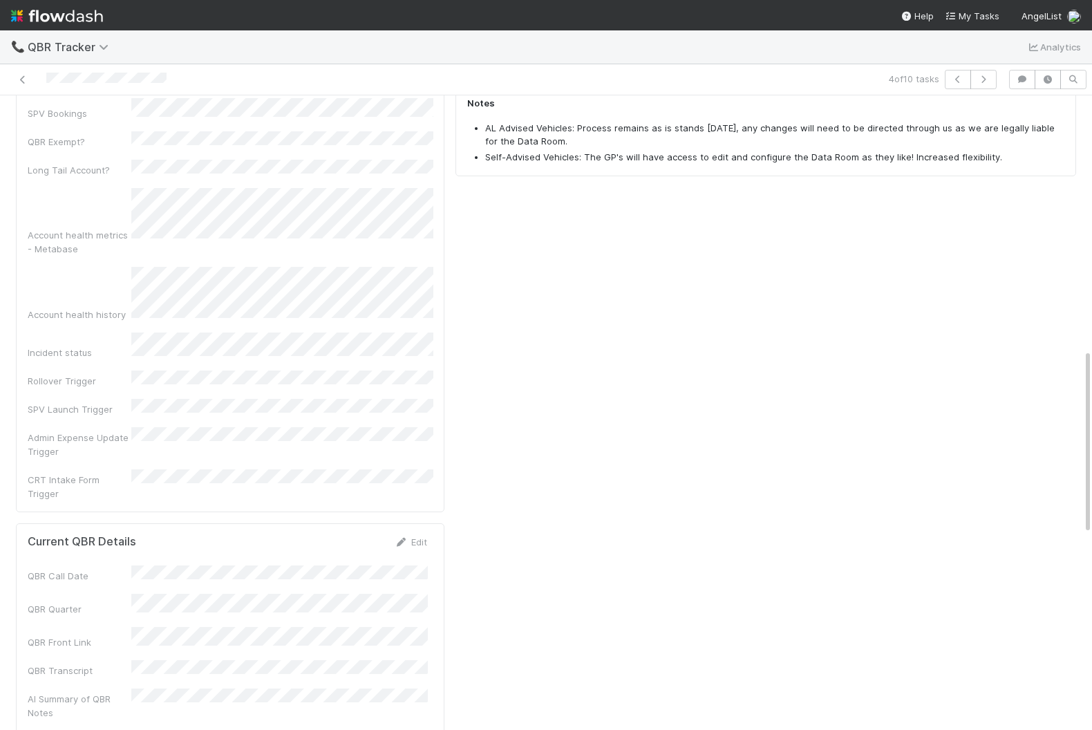
scroll to position [867, 0]
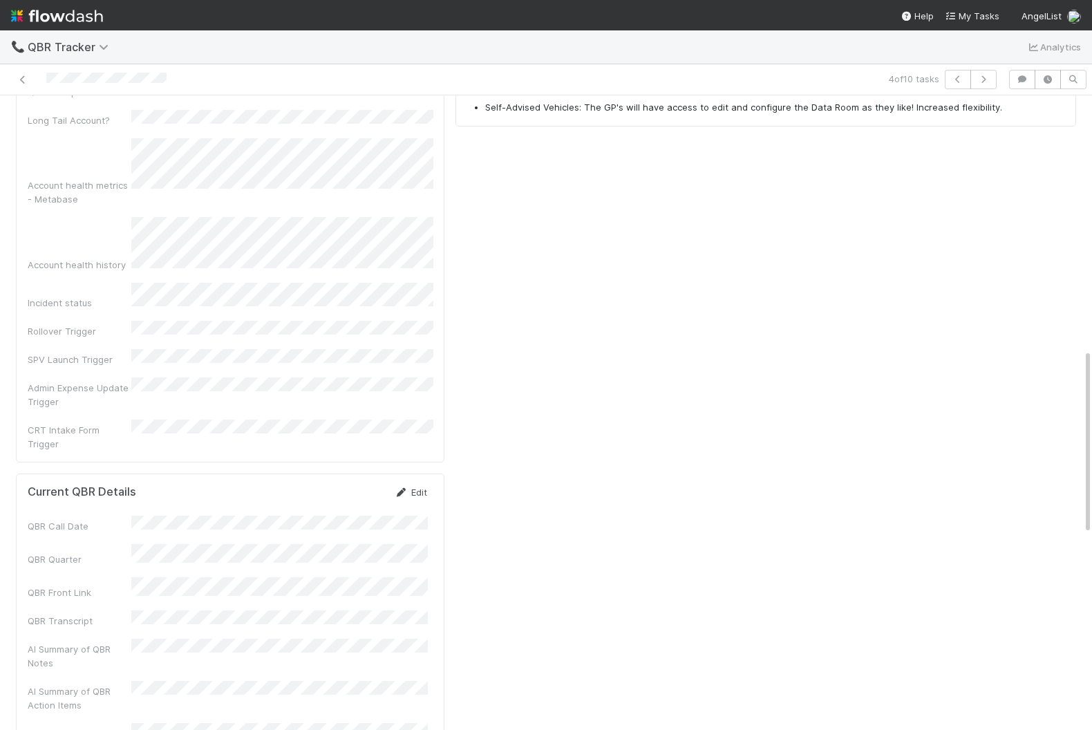
click at [415, 487] on link "Edit" at bounding box center [411, 492] width 32 height 11
click at [361, 485] on button "Save" at bounding box center [353, 497] width 39 height 24
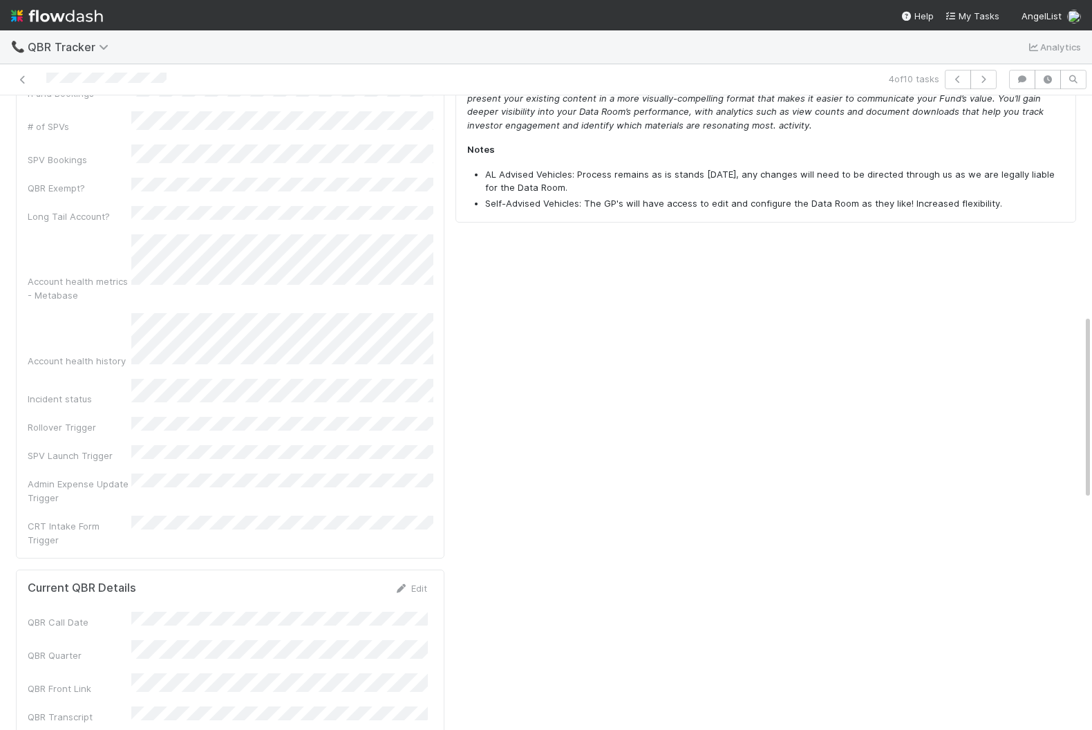
scroll to position [794, 0]
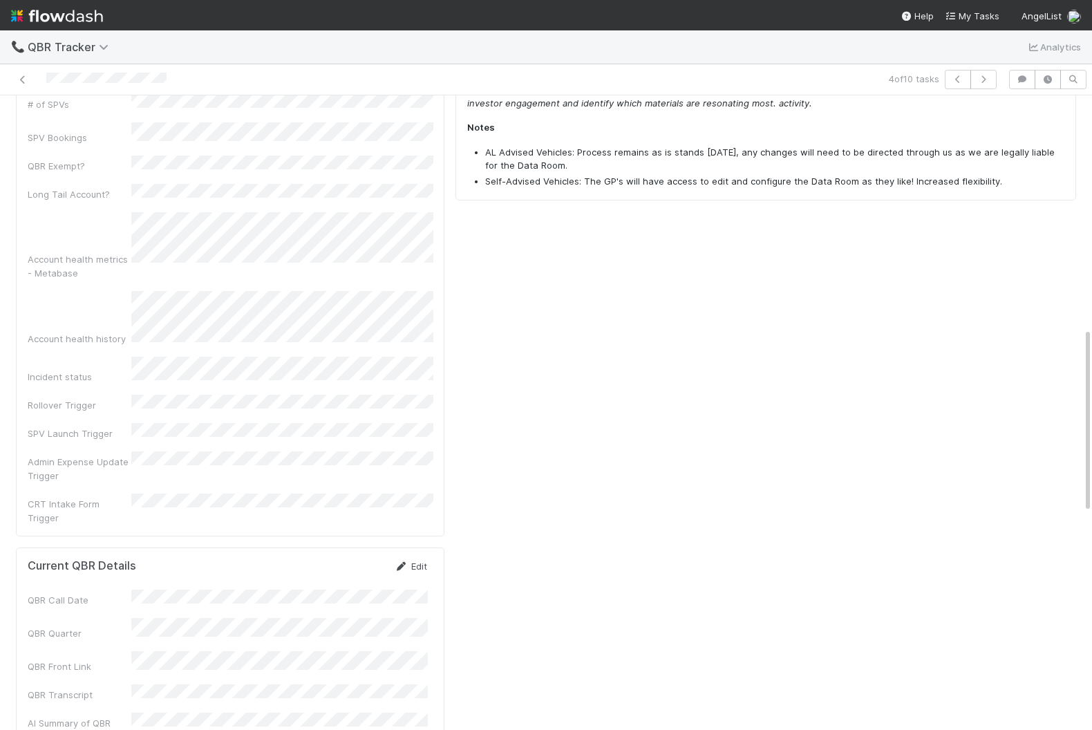
click at [418, 561] on link "Edit" at bounding box center [411, 566] width 32 height 11
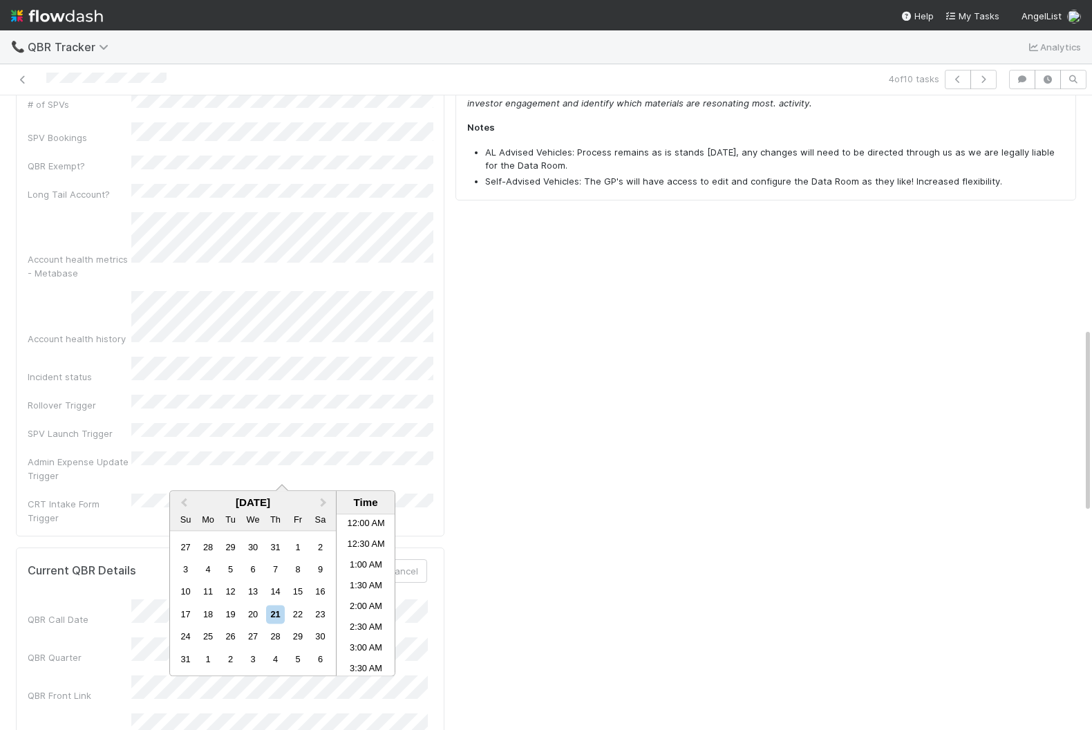
scroll to position [510, 0]
click at [250, 619] on div "20" at bounding box center [252, 614] width 19 height 19
click at [353, 559] on button "Save" at bounding box center [353, 571] width 39 height 24
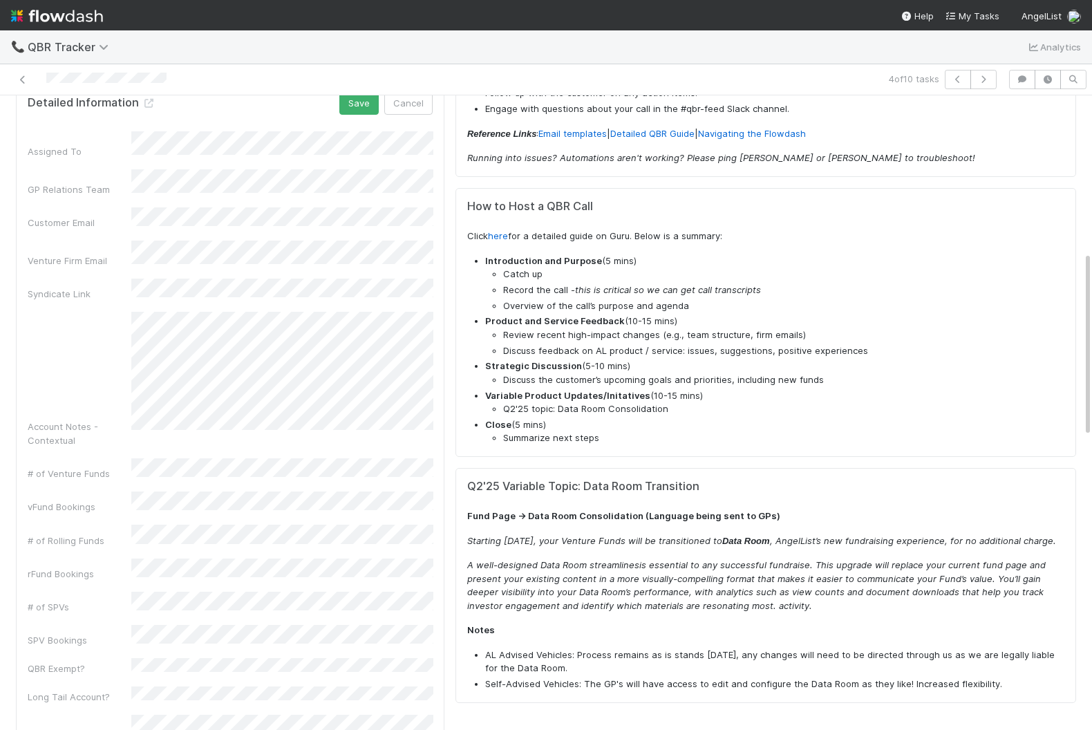
scroll to position [0, 0]
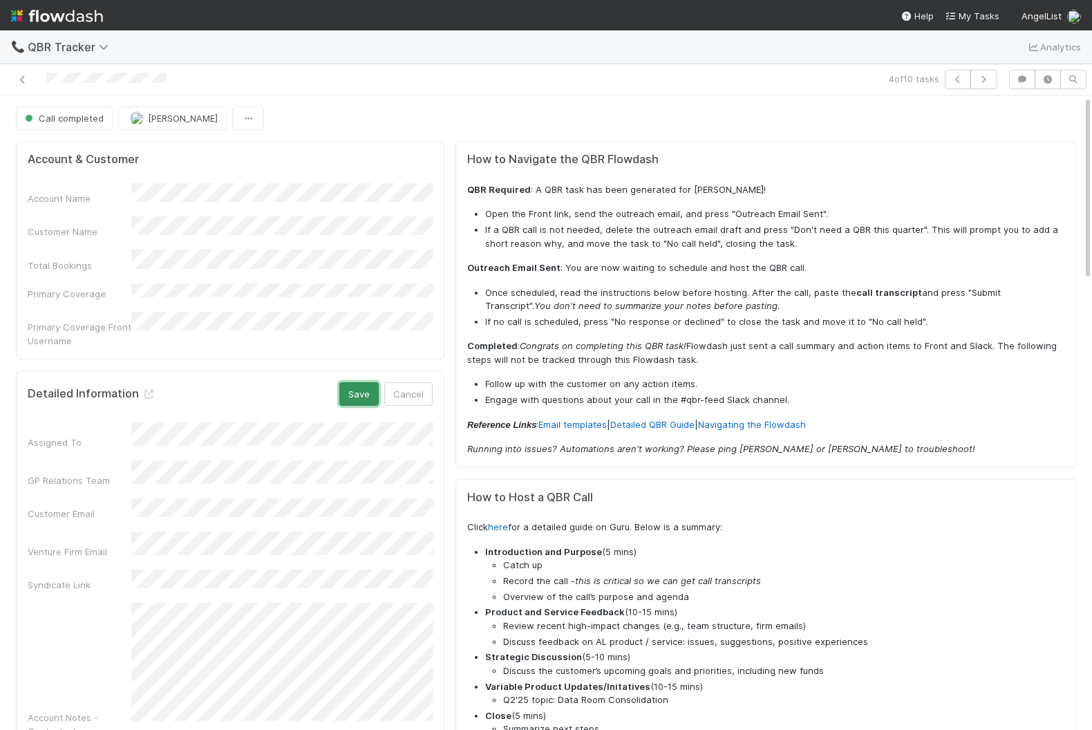
click at [363, 382] on button "Save" at bounding box center [358, 394] width 39 height 24
click at [18, 71] on div at bounding box center [256, 79] width 501 height 19
click at [28, 76] on icon at bounding box center [23, 79] width 14 height 9
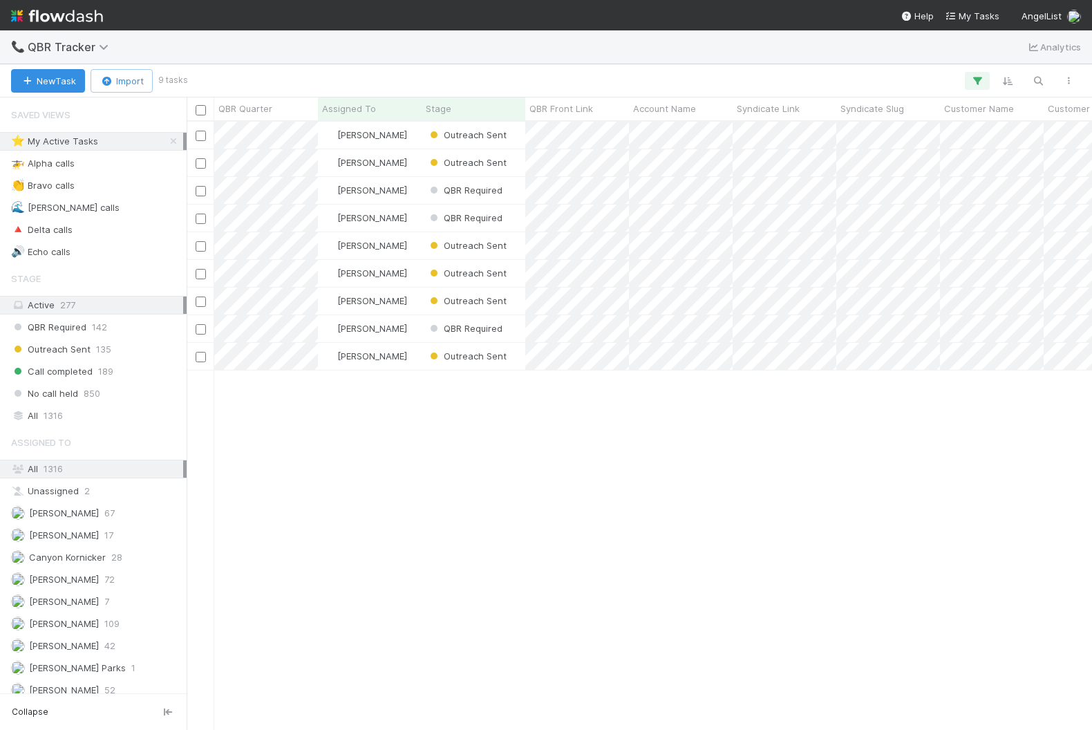
scroll to position [608, 905]
click at [523, 278] on div "Outreach Sent" at bounding box center [474, 273] width 104 height 27
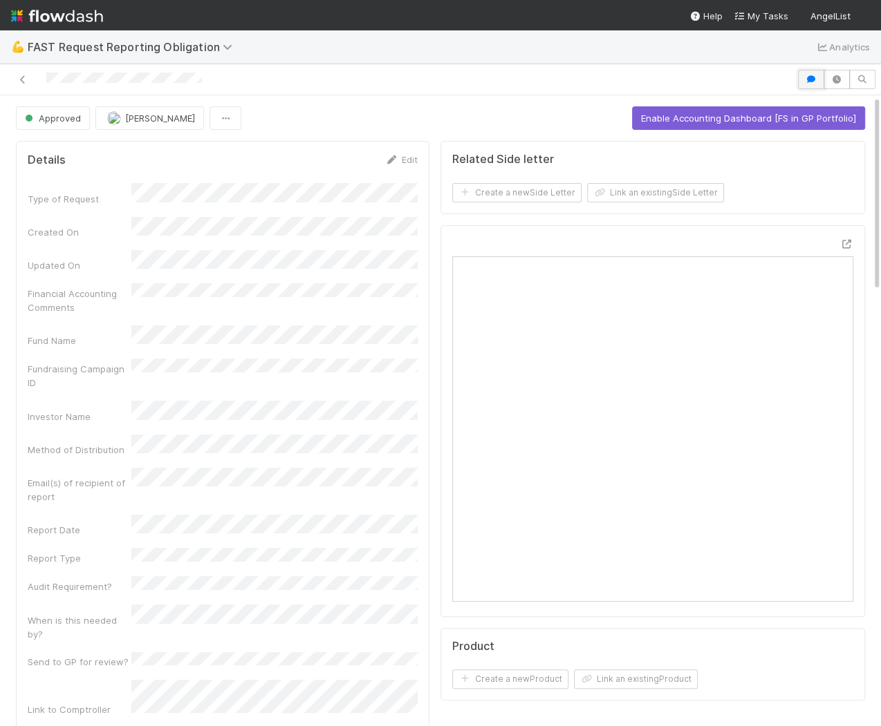
click at [807, 79] on icon "button" at bounding box center [811, 79] width 14 height 8
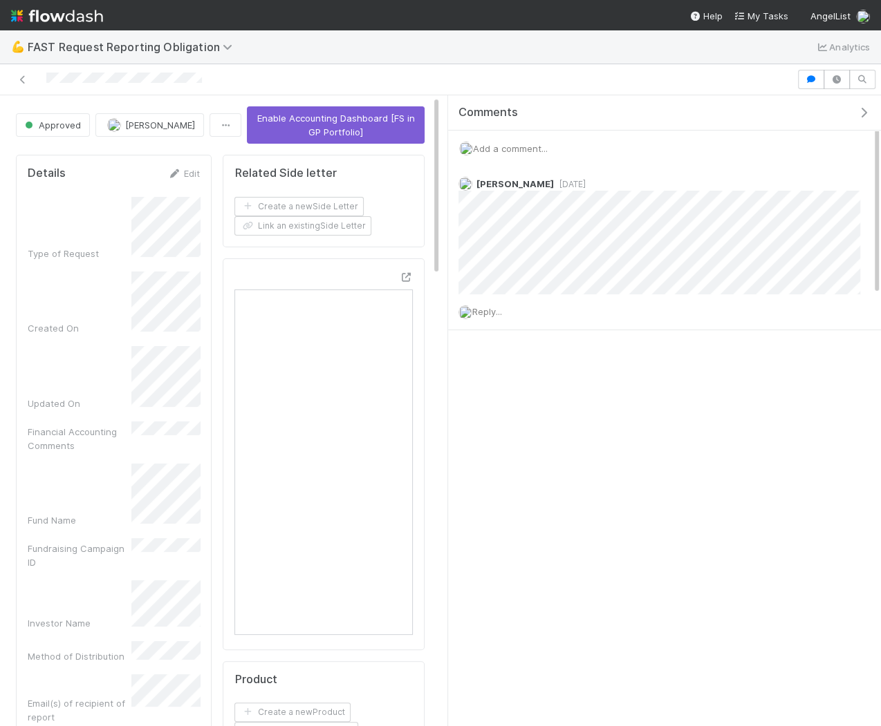
click at [516, 145] on span "Add a comment..." at bounding box center [510, 148] width 75 height 11
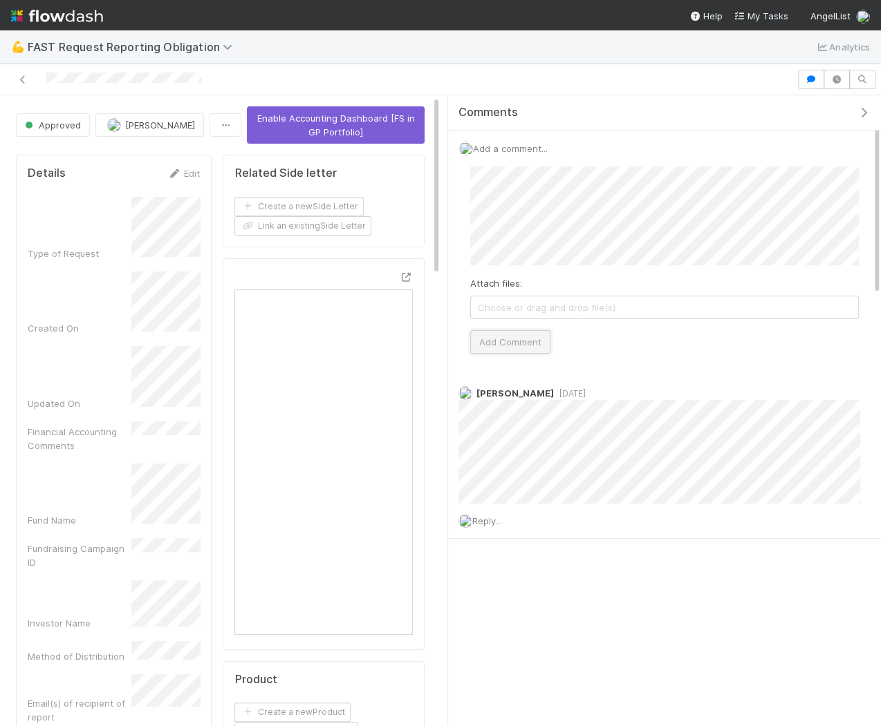
click at [493, 339] on button "Add Comment" at bounding box center [510, 342] width 80 height 24
click at [64, 118] on button "Approved" at bounding box center [53, 125] width 74 height 24
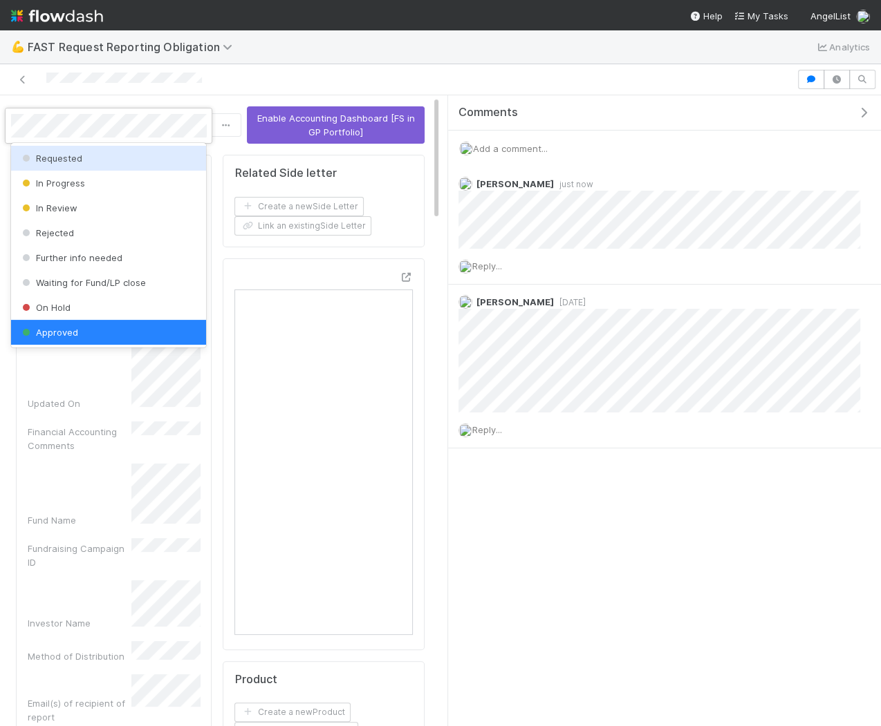
click at [420, 64] on div at bounding box center [440, 363] width 881 height 726
